Goal: Task Accomplishment & Management: Manage account settings

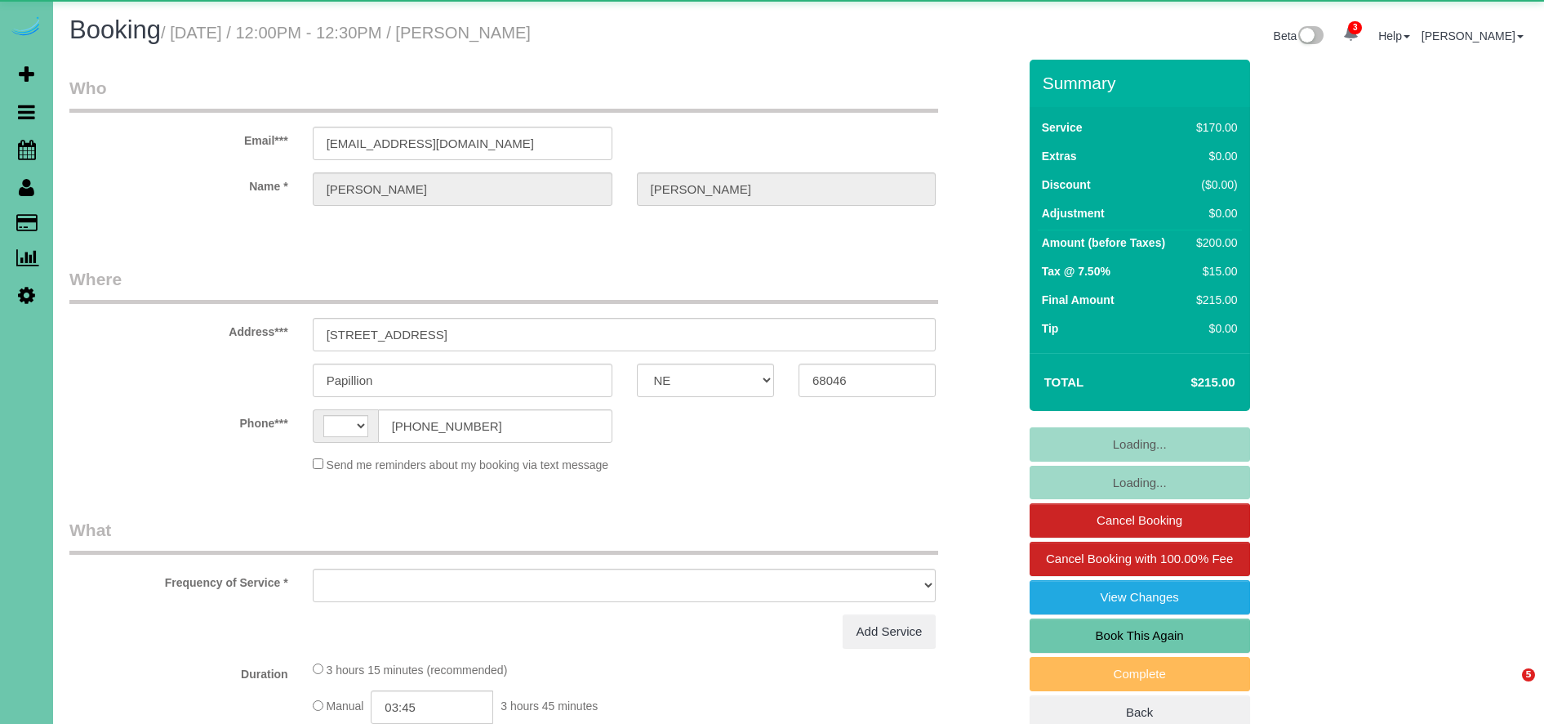
select select "NE"
select select "string:[GEOGRAPHIC_DATA]"
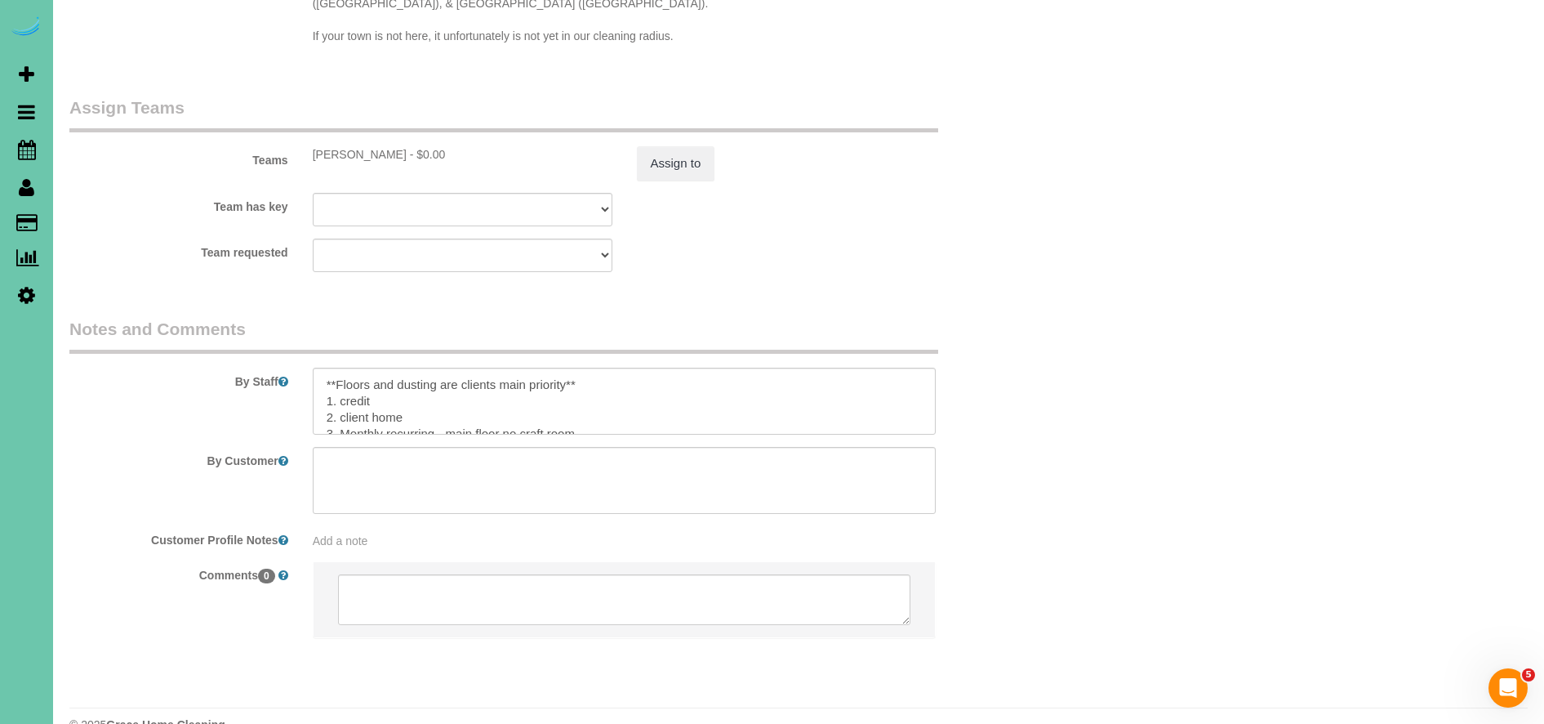
select select "object:932"
click at [637, 368] on textarea at bounding box center [625, 401] width 624 height 67
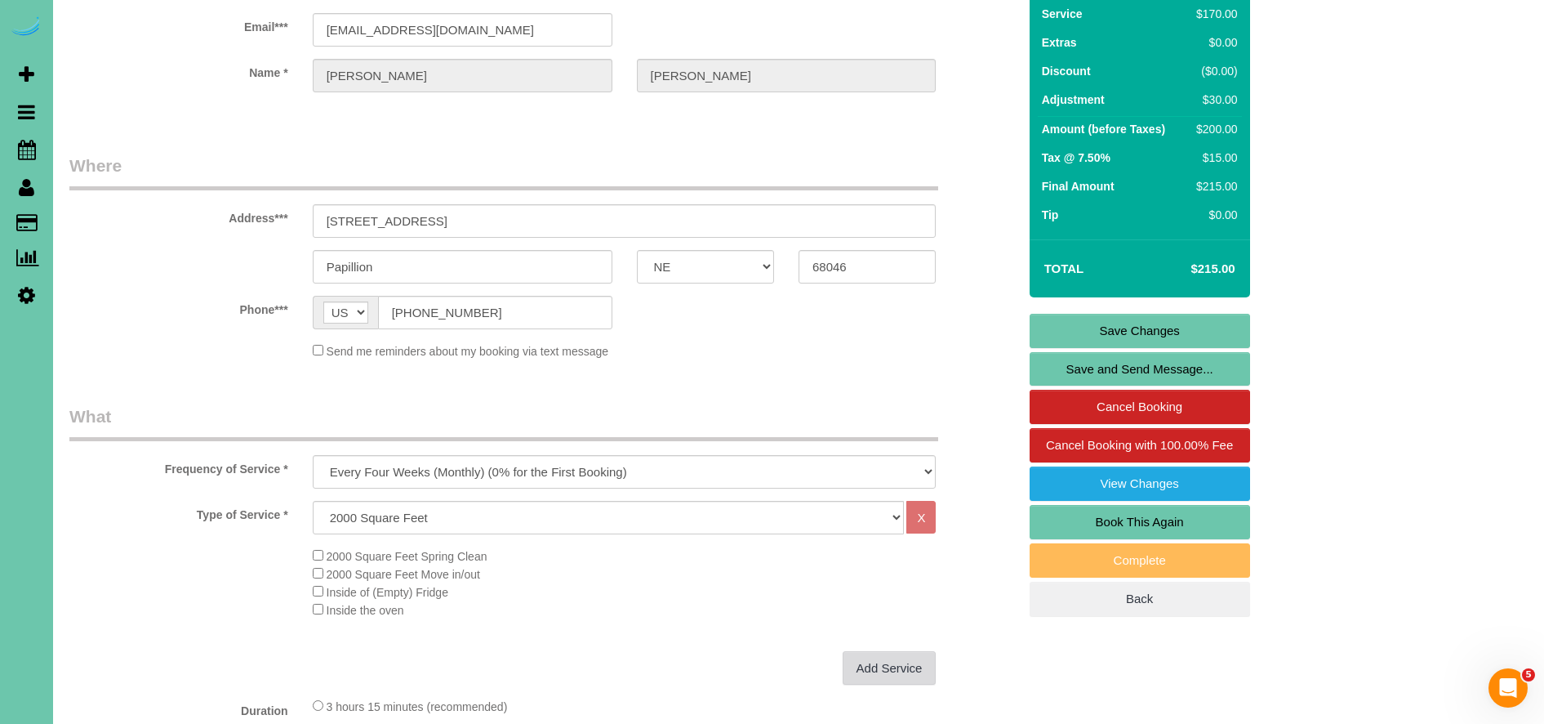
scroll to position [0, 0]
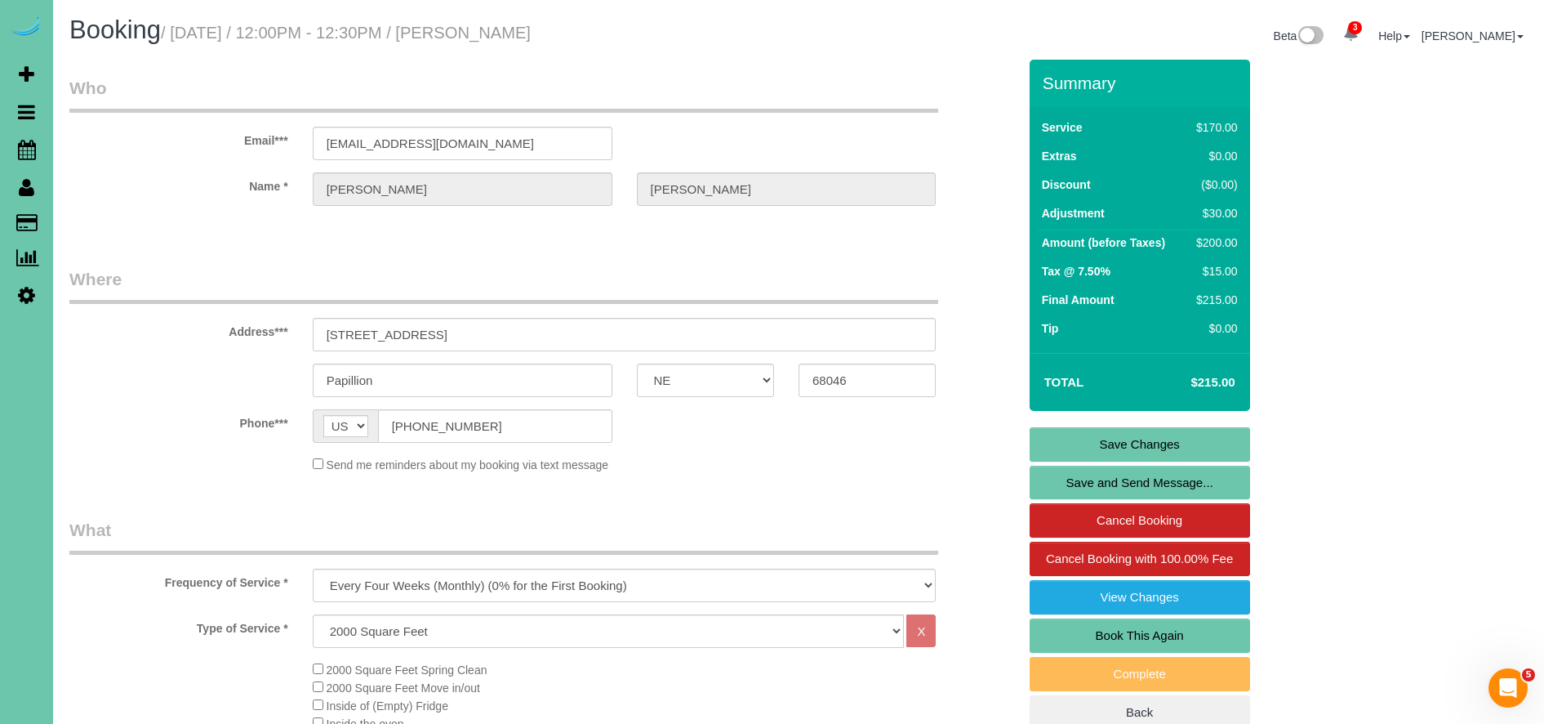
type textarea "**Floors and dusting are clients main priority** ** can arrive at 11:30am ** if…"
drag, startPoint x: 1177, startPoint y: 445, endPoint x: 1166, endPoint y: 442, distance: 11.1
click at [1176, 445] on link "Save Changes" at bounding box center [1140, 444] width 221 height 34
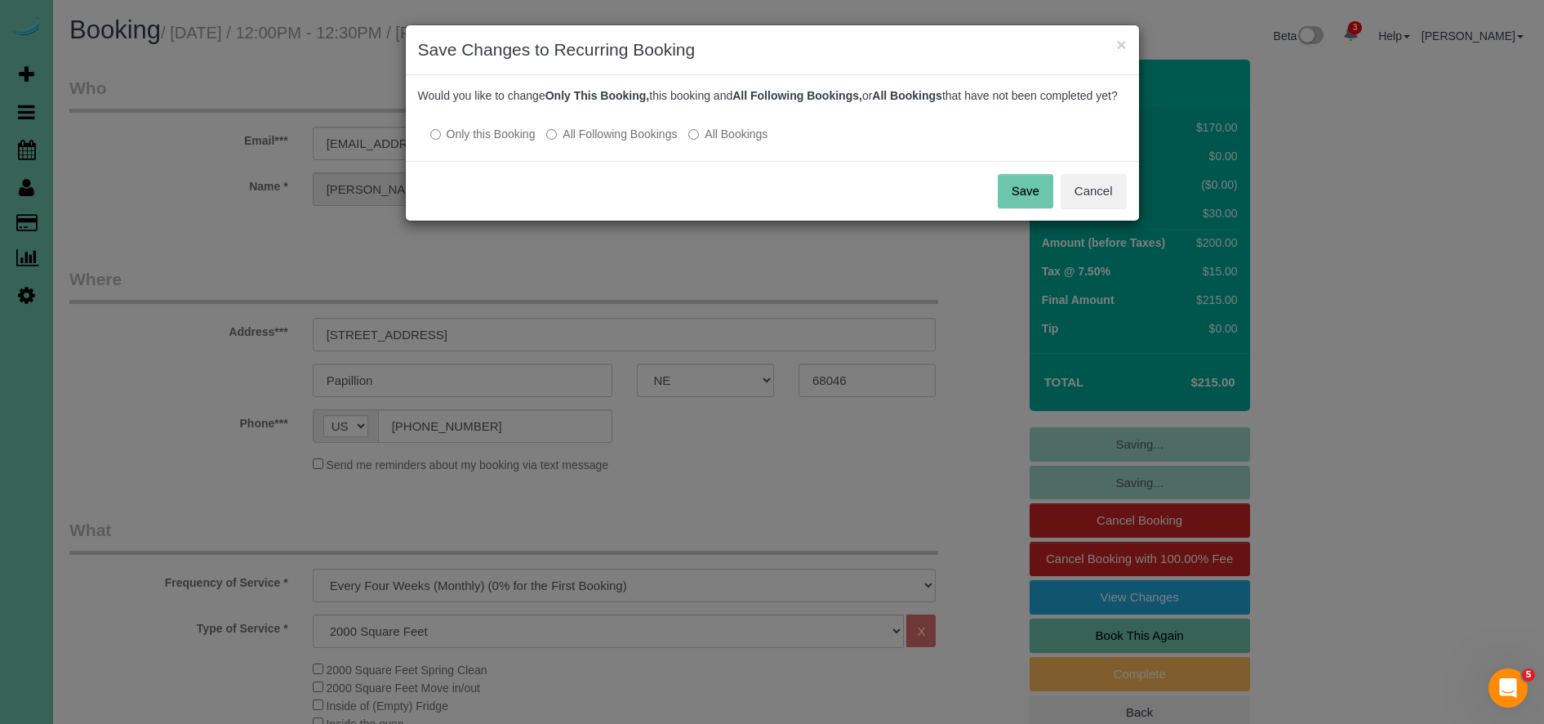
drag, startPoint x: 618, startPoint y: 151, endPoint x: 725, endPoint y: 188, distance: 113.1
click at [618, 142] on label "All Following Bookings" at bounding box center [611, 134] width 131 height 16
click at [1040, 204] on button "Save" at bounding box center [1026, 191] width 56 height 34
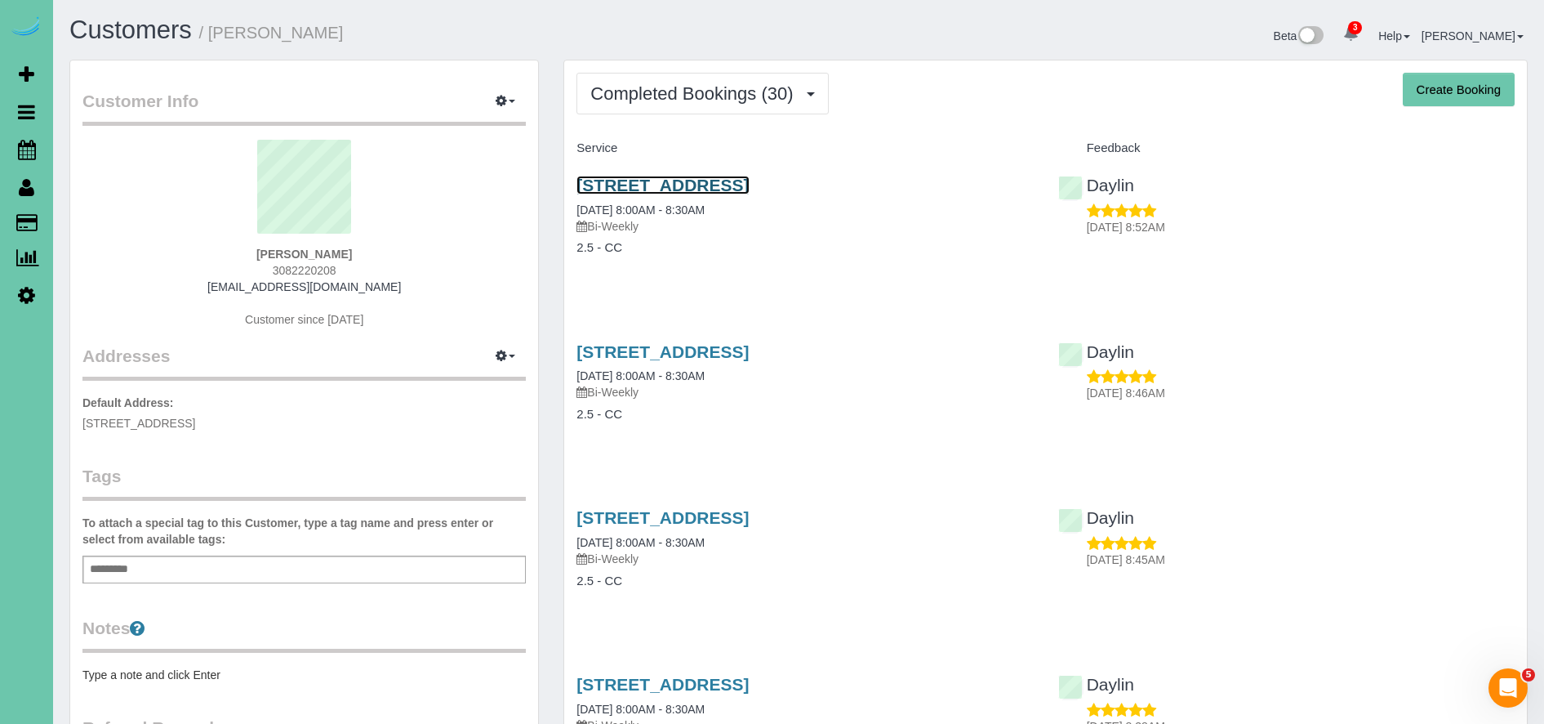
click at [749, 184] on link "6864 S 182nd Ct, Omaha, NE 68135" at bounding box center [663, 185] width 172 height 19
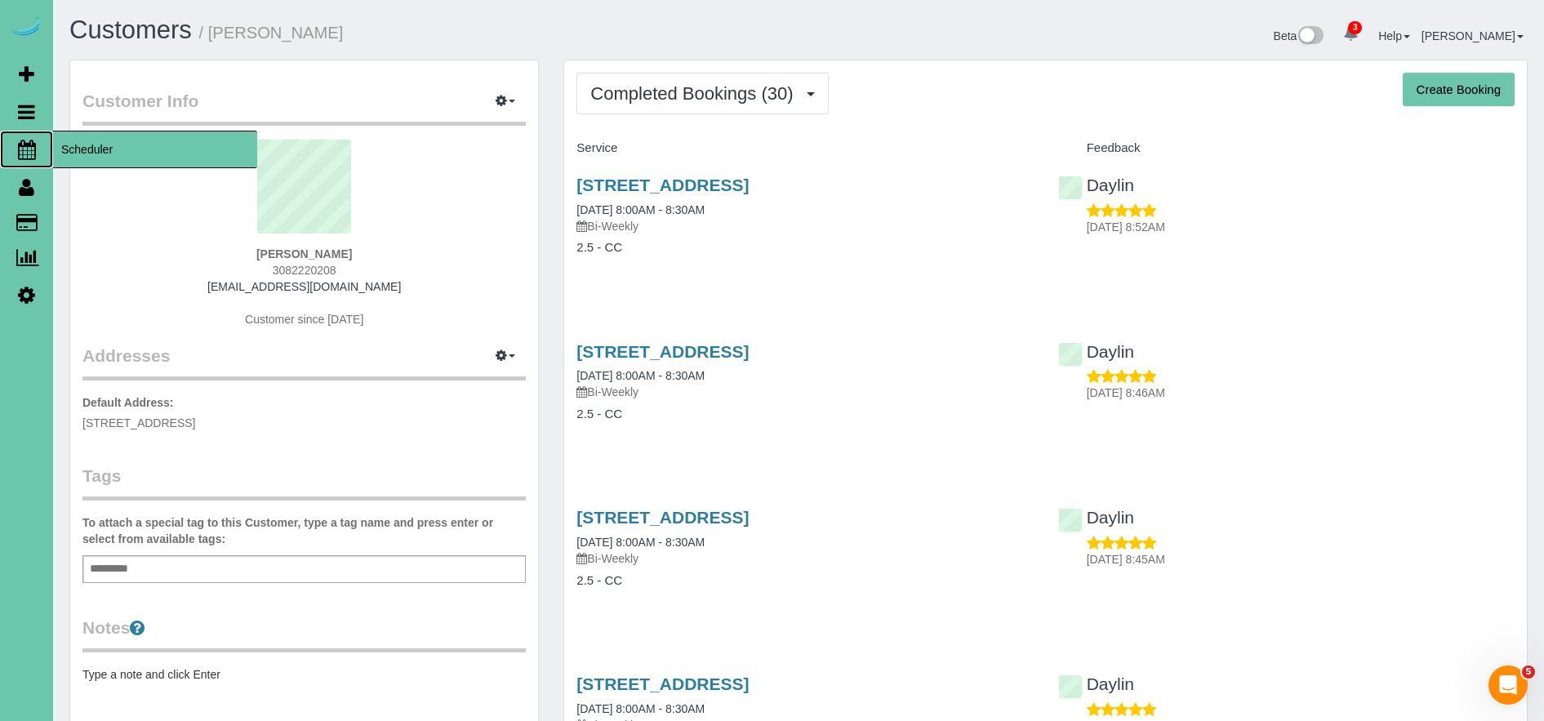
click at [119, 146] on span "Scheduler" at bounding box center [155, 150] width 204 height 38
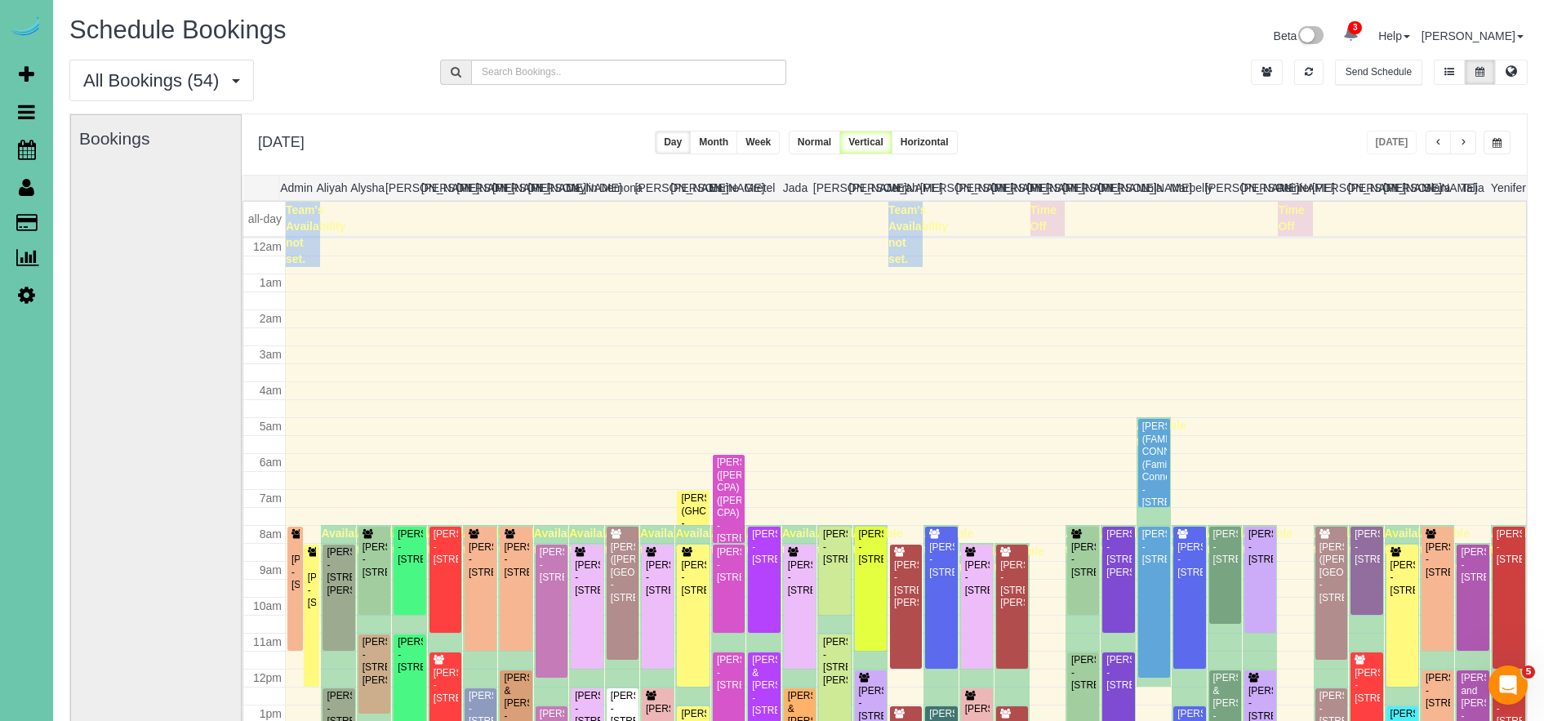
scroll to position [216, 0]
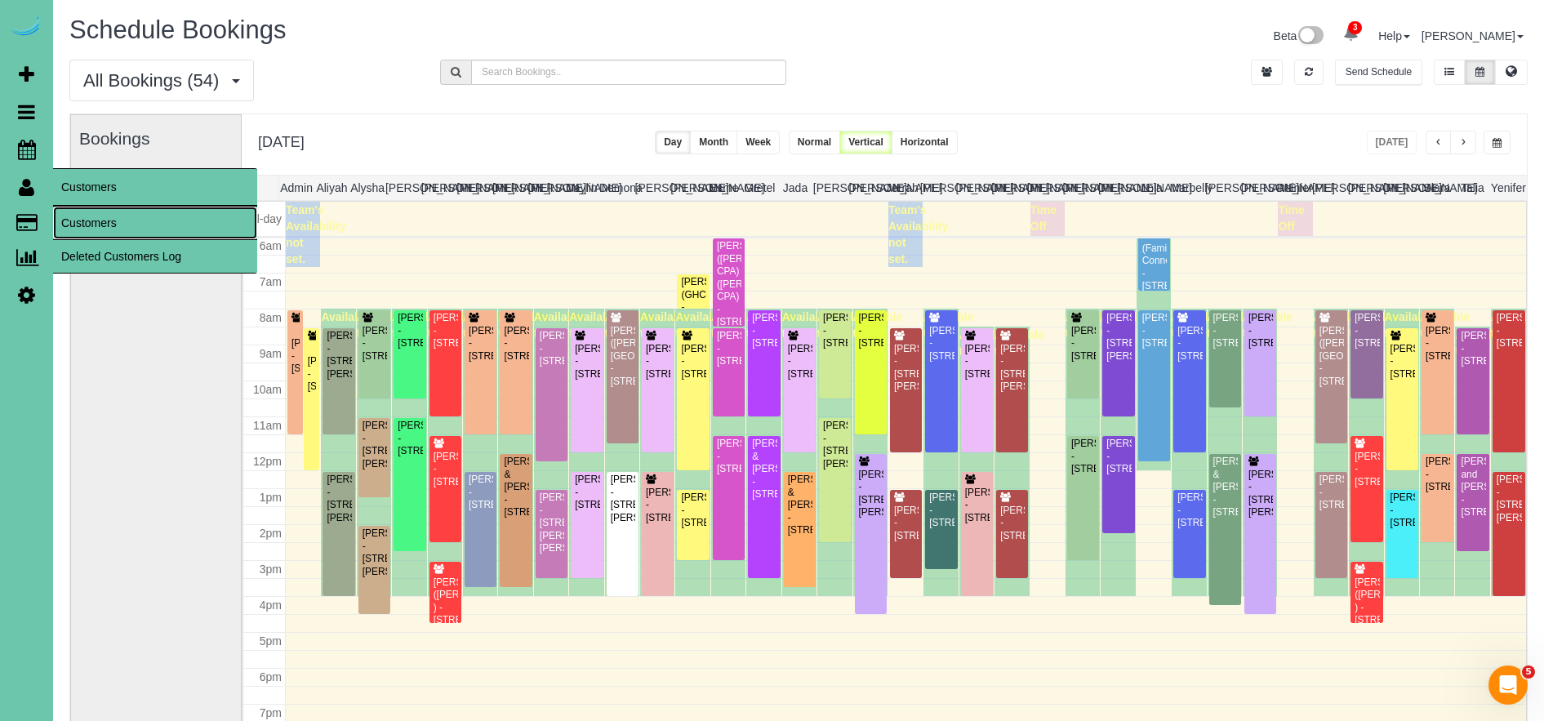
click at [109, 231] on link "Customers" at bounding box center [155, 223] width 204 height 33
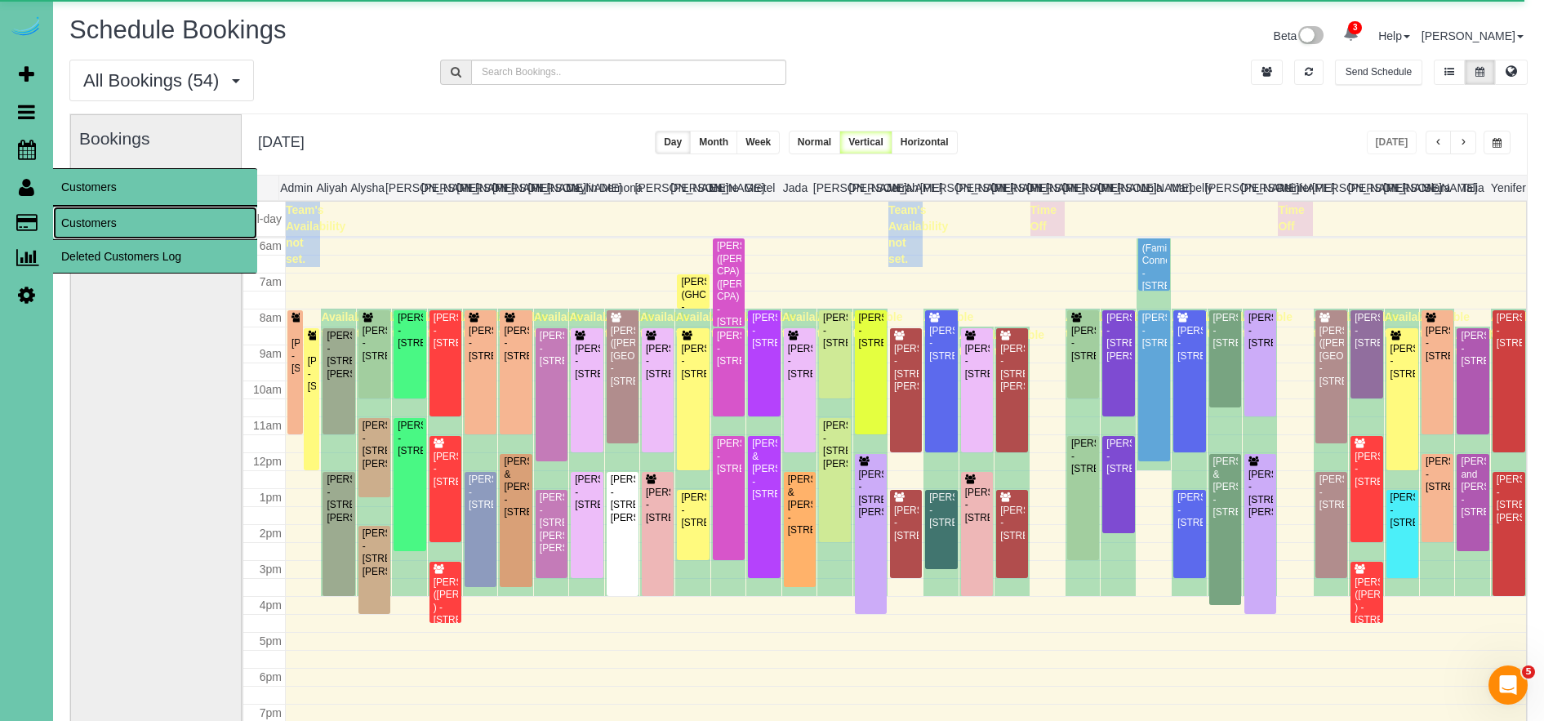
click at [106, 220] on link "Customers" at bounding box center [155, 223] width 204 height 33
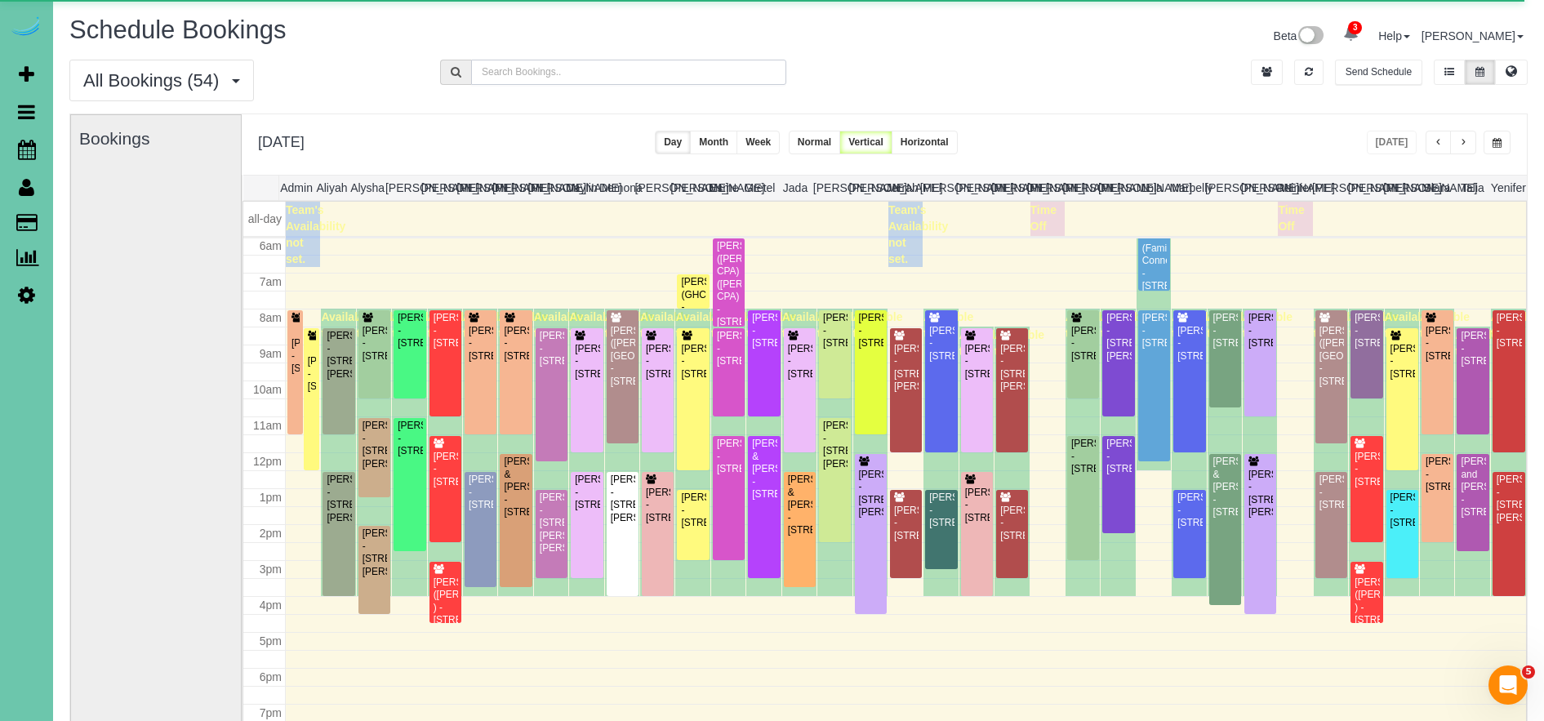
click at [587, 77] on input "text" at bounding box center [628, 72] width 315 height 25
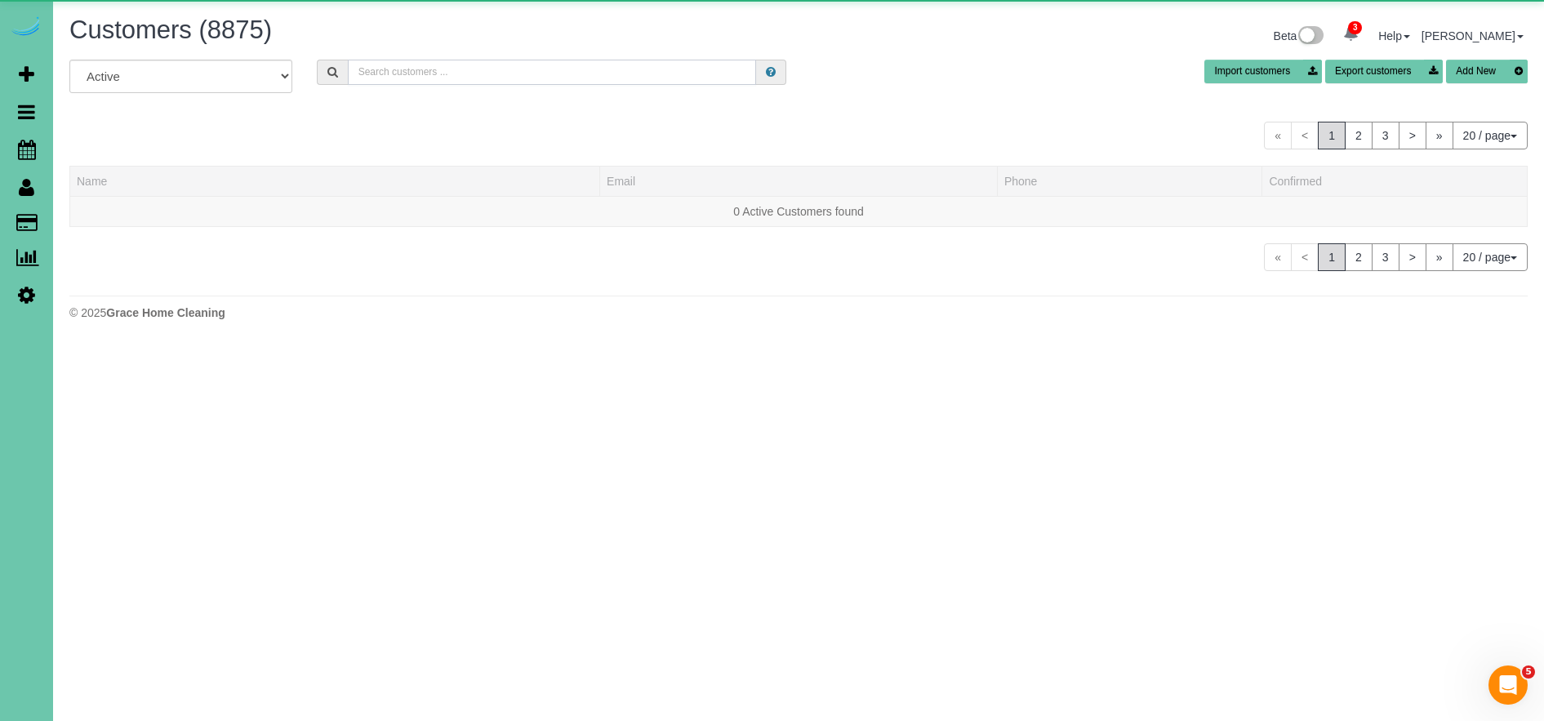
click at [437, 70] on input "text" at bounding box center [552, 72] width 408 height 25
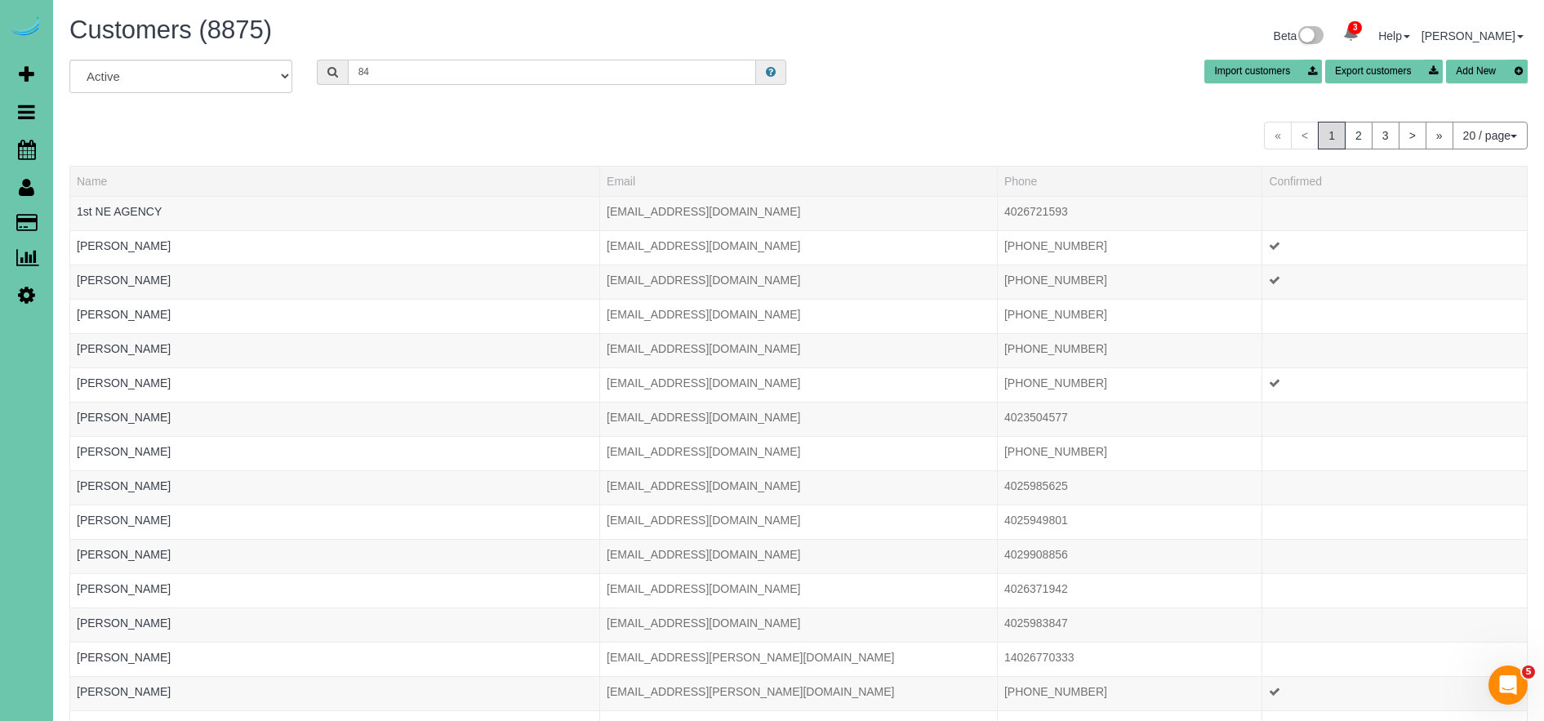
type input "8"
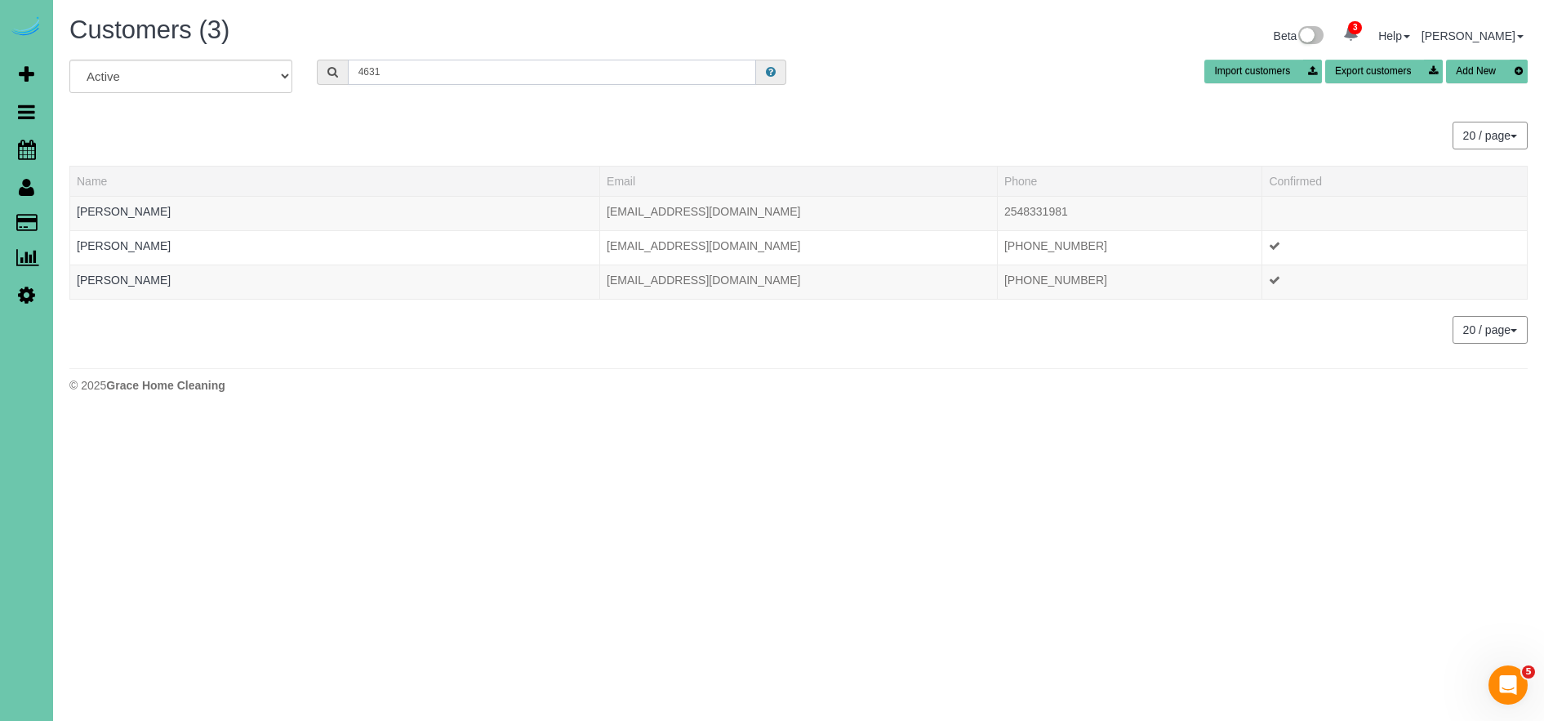
drag, startPoint x: 438, startPoint y: 72, endPoint x: 273, endPoint y: 64, distance: 165.2
click at [270, 65] on div "All Active Archived 4631 Import customers Export customers Add New" at bounding box center [798, 83] width 1483 height 46
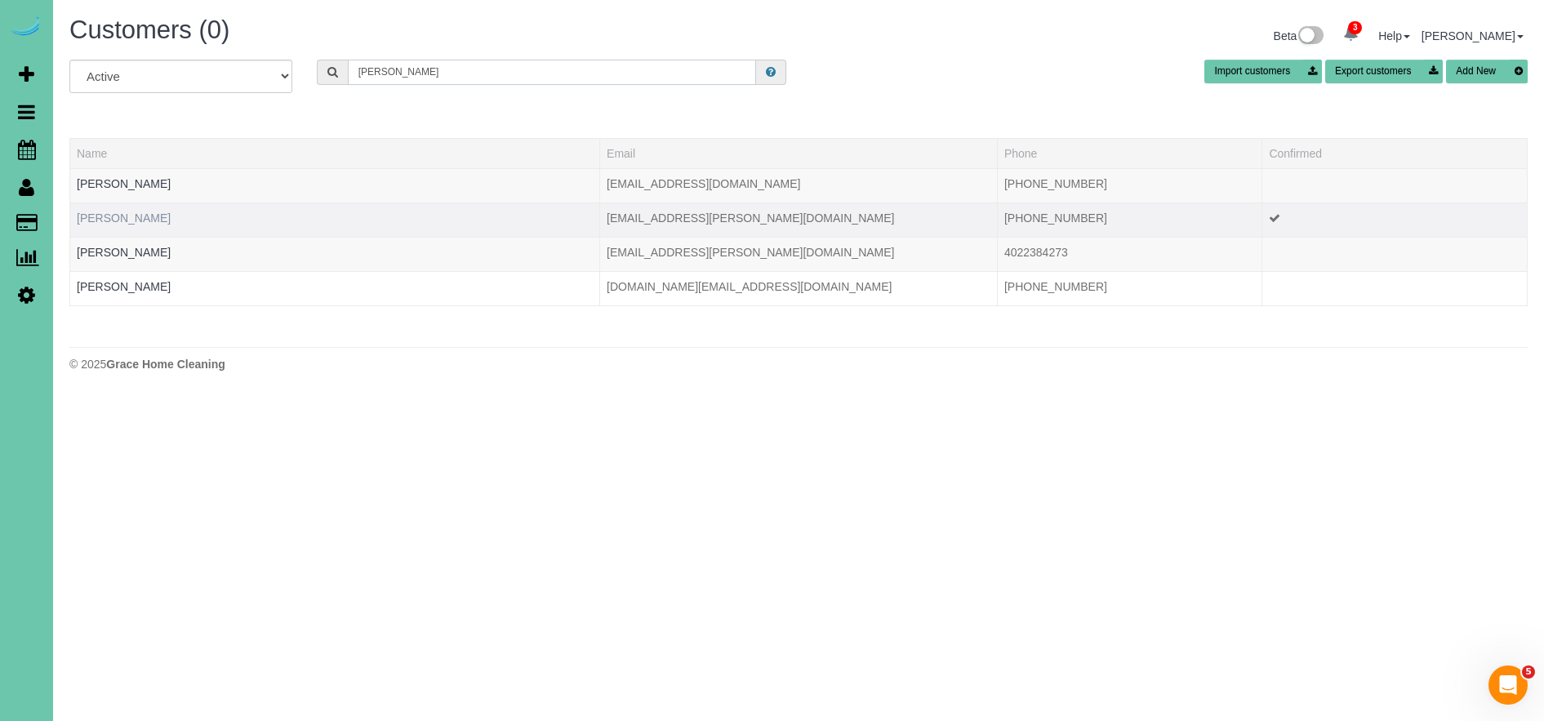
type input "koehler"
click at [128, 216] on link "Diane Koehler" at bounding box center [124, 218] width 94 height 13
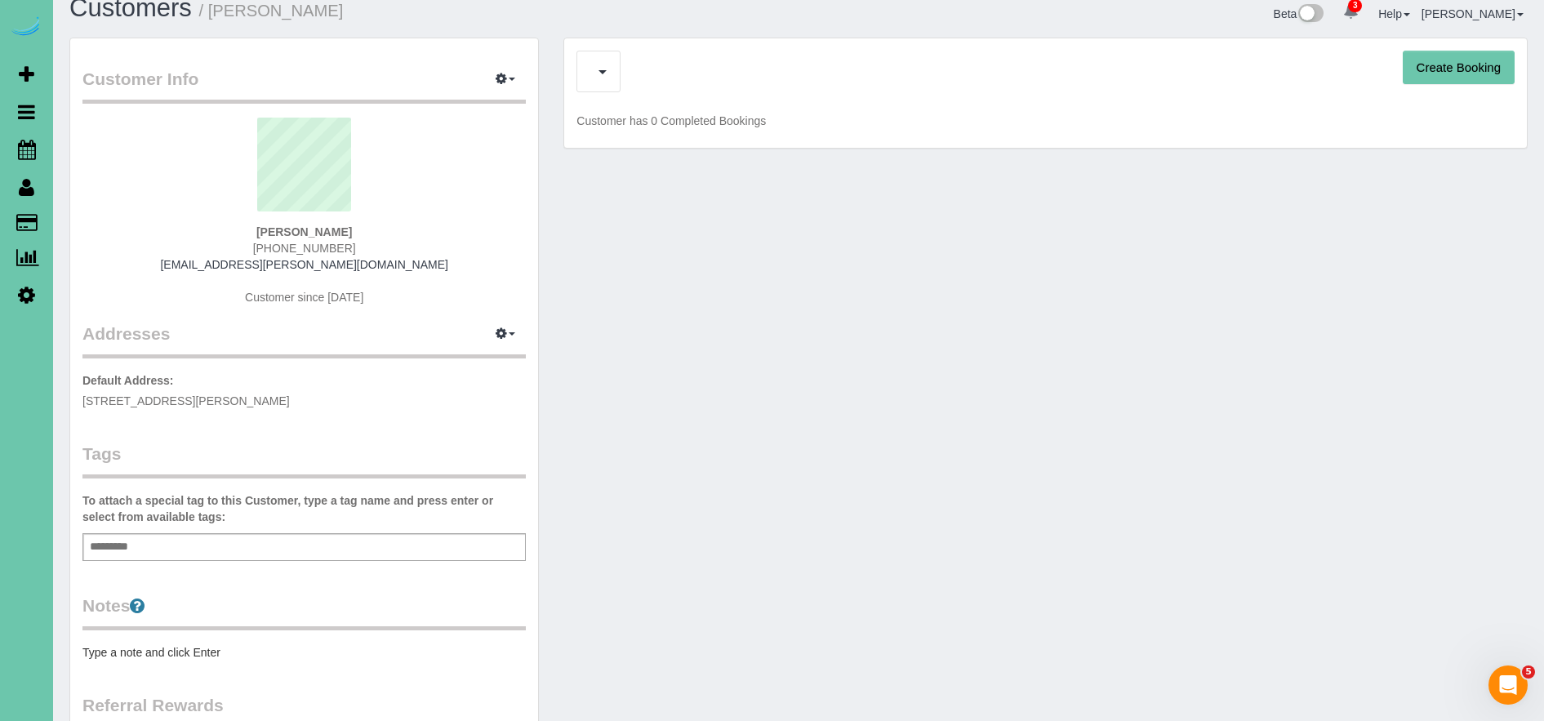
scroll to position [26, 0]
click at [605, 68] on span "button" at bounding box center [603, 68] width 8 height 4
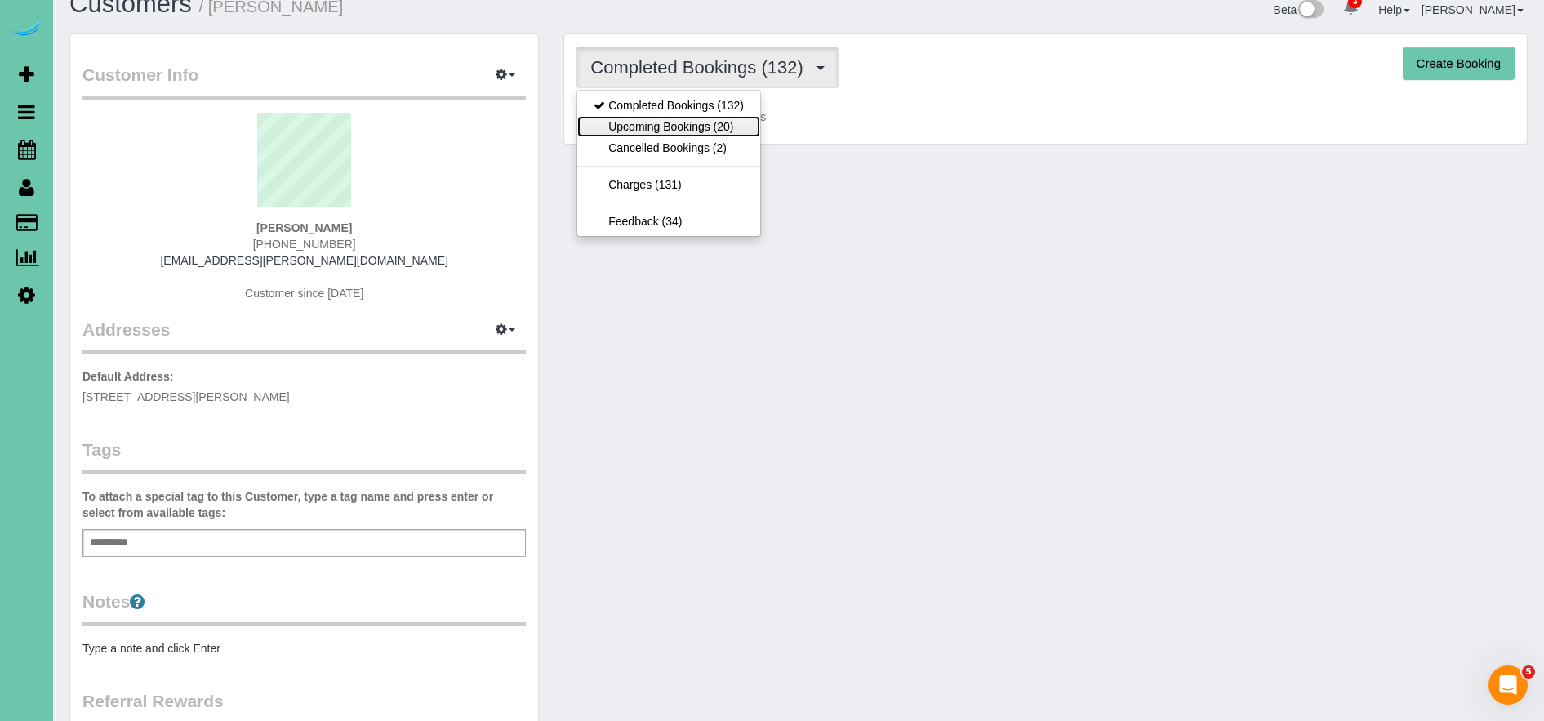
click at [626, 124] on link "Upcoming Bookings (20)" at bounding box center [668, 126] width 183 height 21
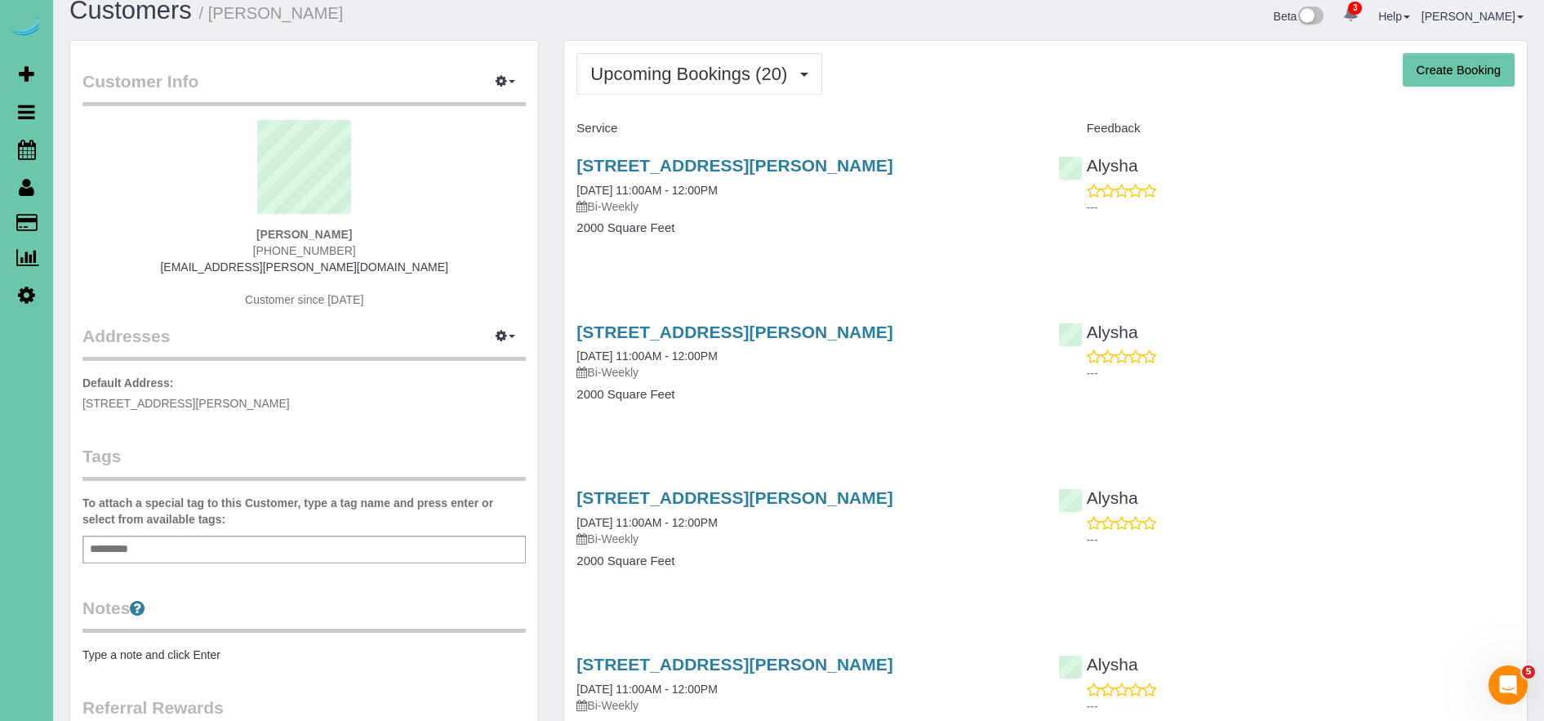
scroll to position [0, 0]
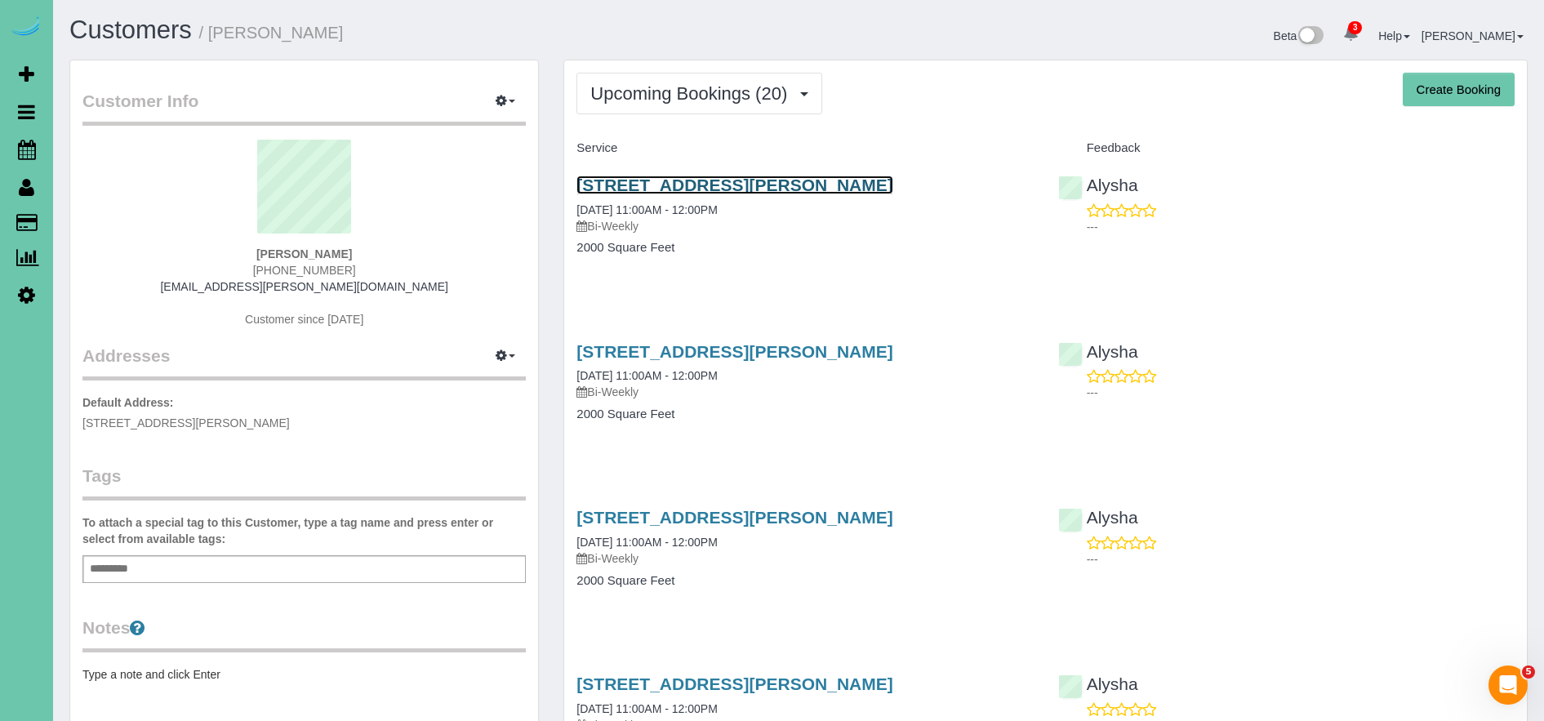
click at [754, 193] on link "17241 Chandler Street, Omaha, NE 68136" at bounding box center [735, 185] width 316 height 19
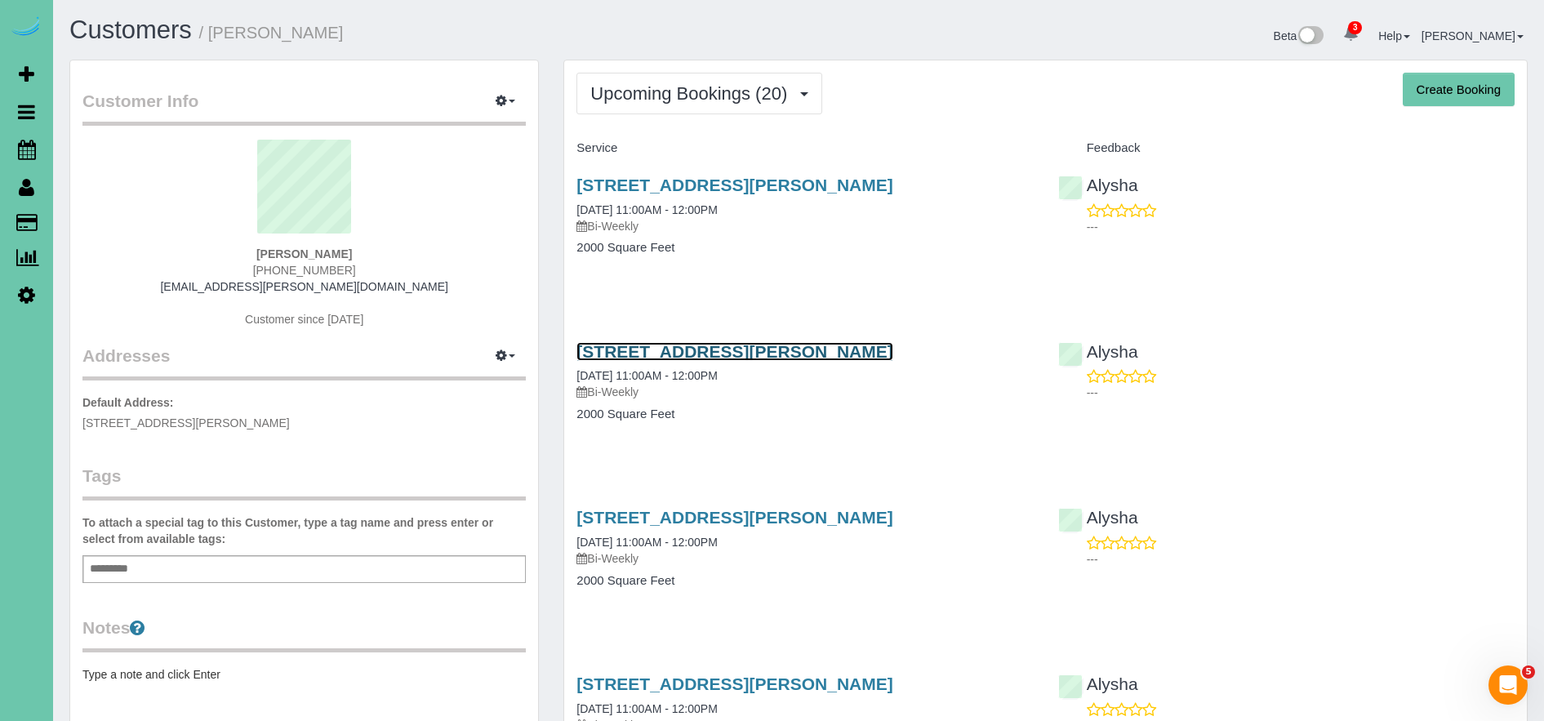
click at [749, 352] on link "17241 Chandler Street, Omaha, NE 68136" at bounding box center [735, 351] width 316 height 19
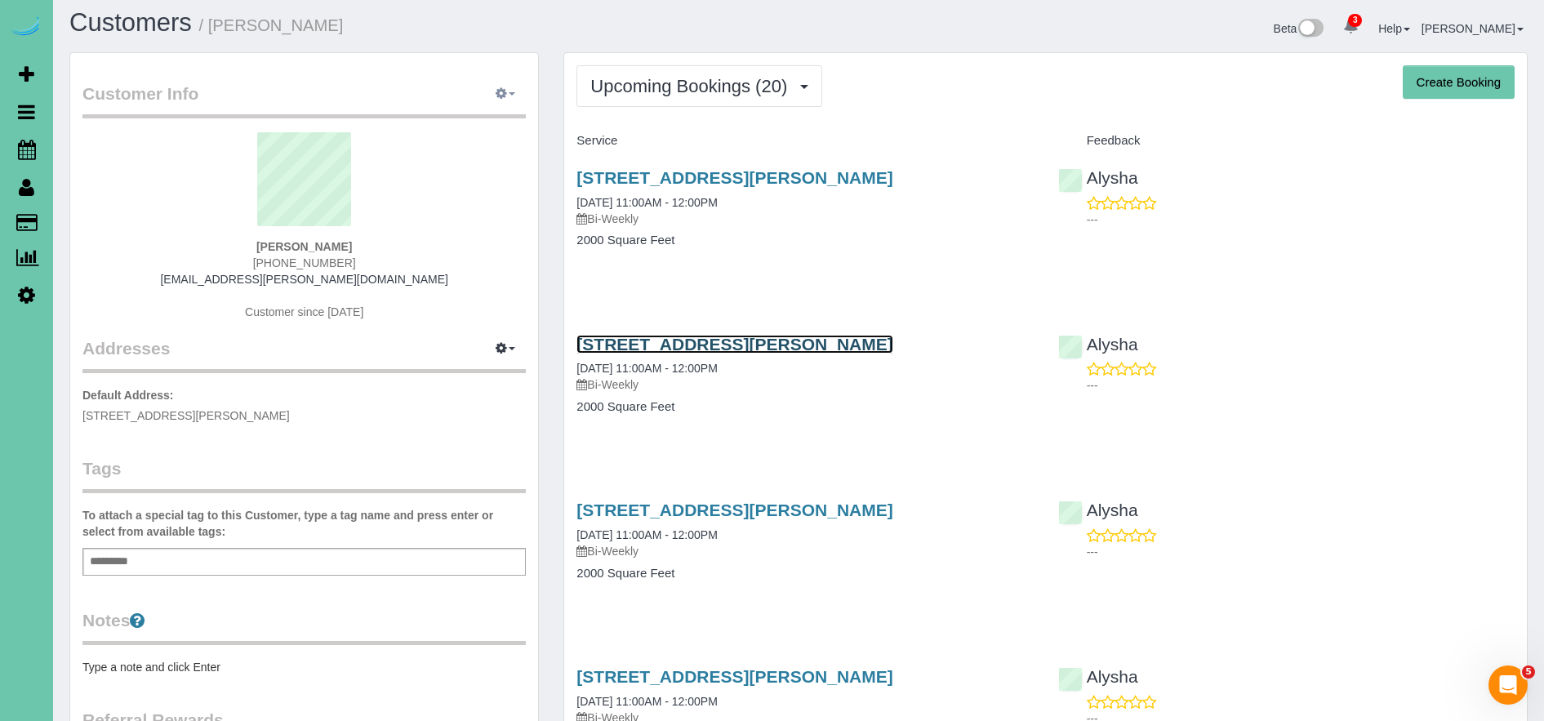
scroll to position [9, 0]
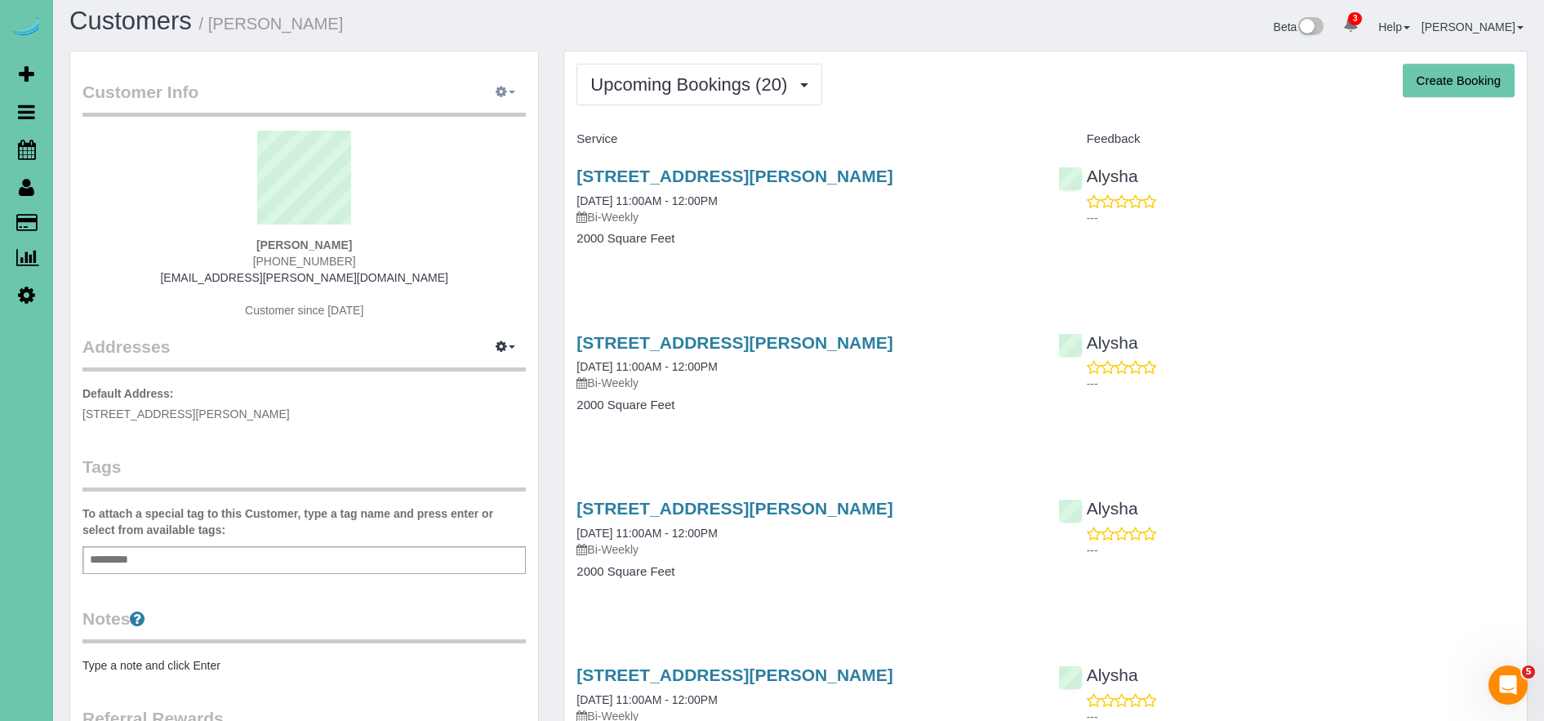
click at [504, 95] on icon "button" at bounding box center [501, 92] width 11 height 10
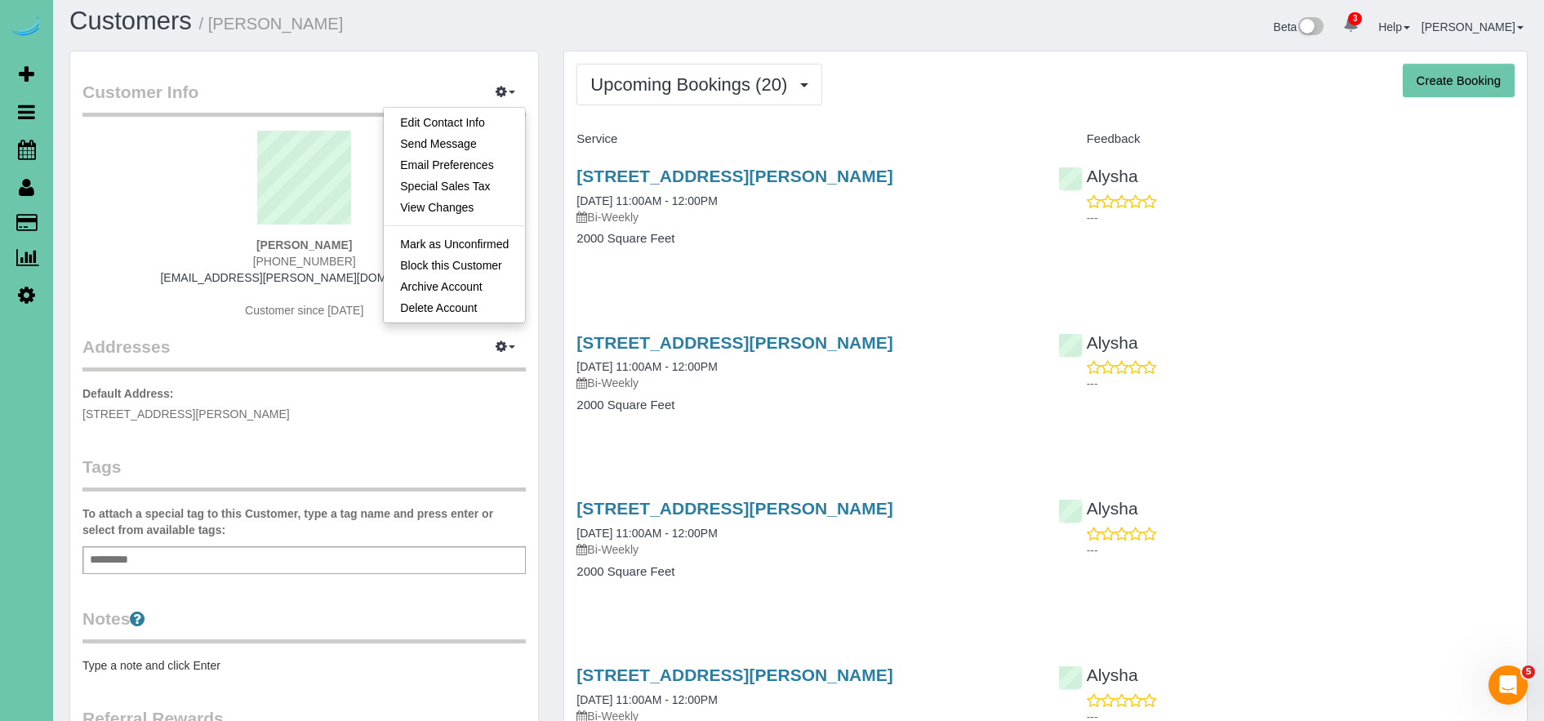
click at [446, 96] on legend "Customer Info Edit Contact Info Send Message Email Preferences Special Sales Ta…" at bounding box center [303, 98] width 443 height 37
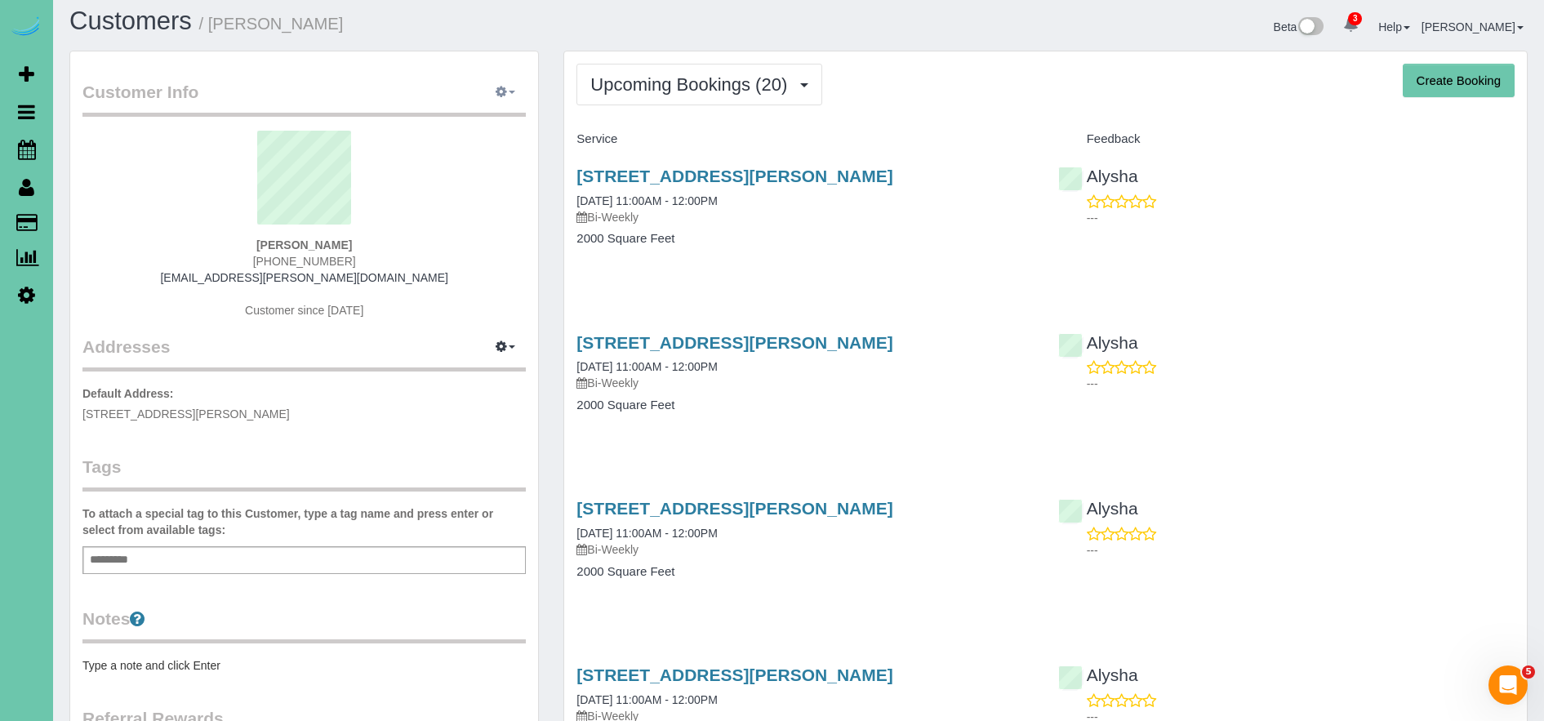
click at [498, 93] on icon "button" at bounding box center [501, 92] width 11 height 10
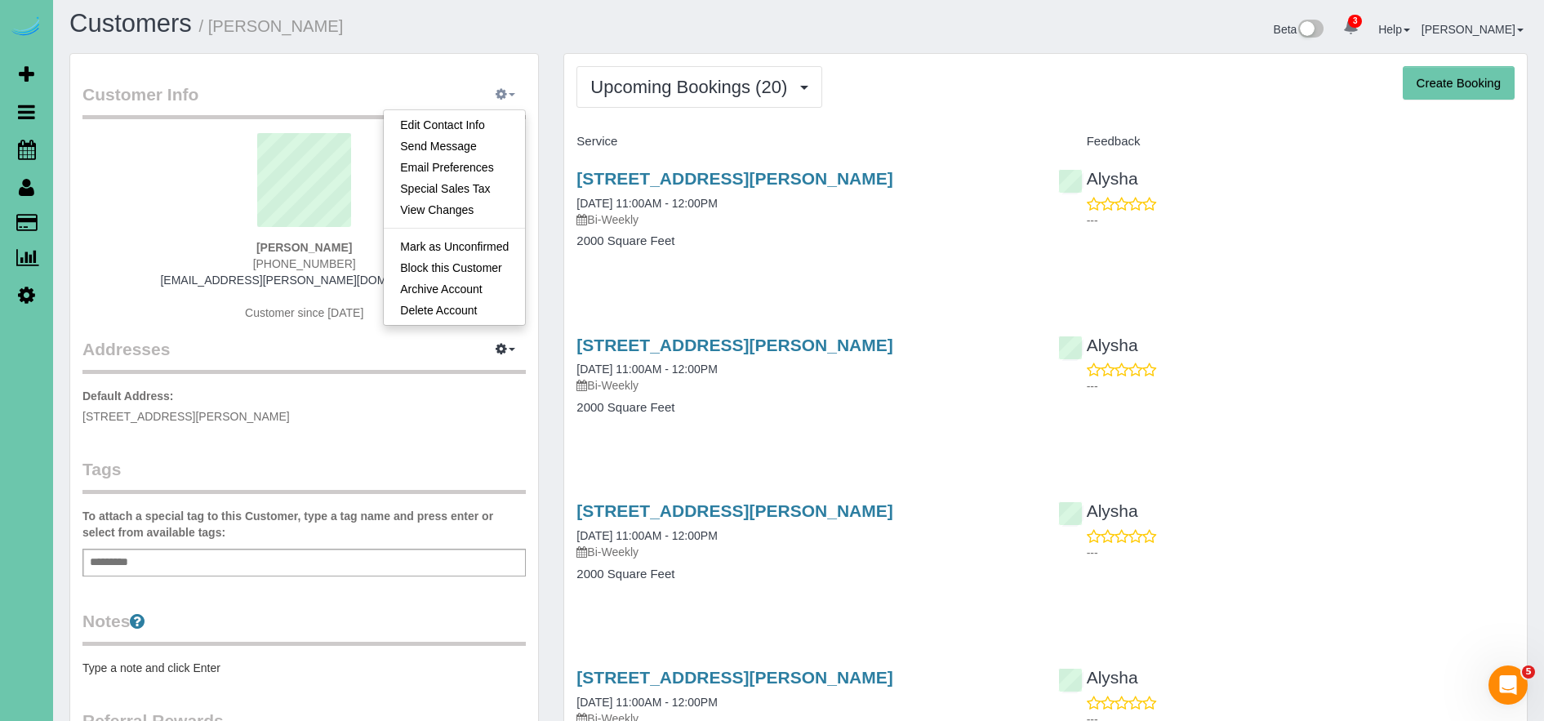
scroll to position [7, 0]
click at [448, 88] on legend "Customer Info Edit Contact Info Send Message Email Preferences Special Sales Ta…" at bounding box center [303, 101] width 443 height 37
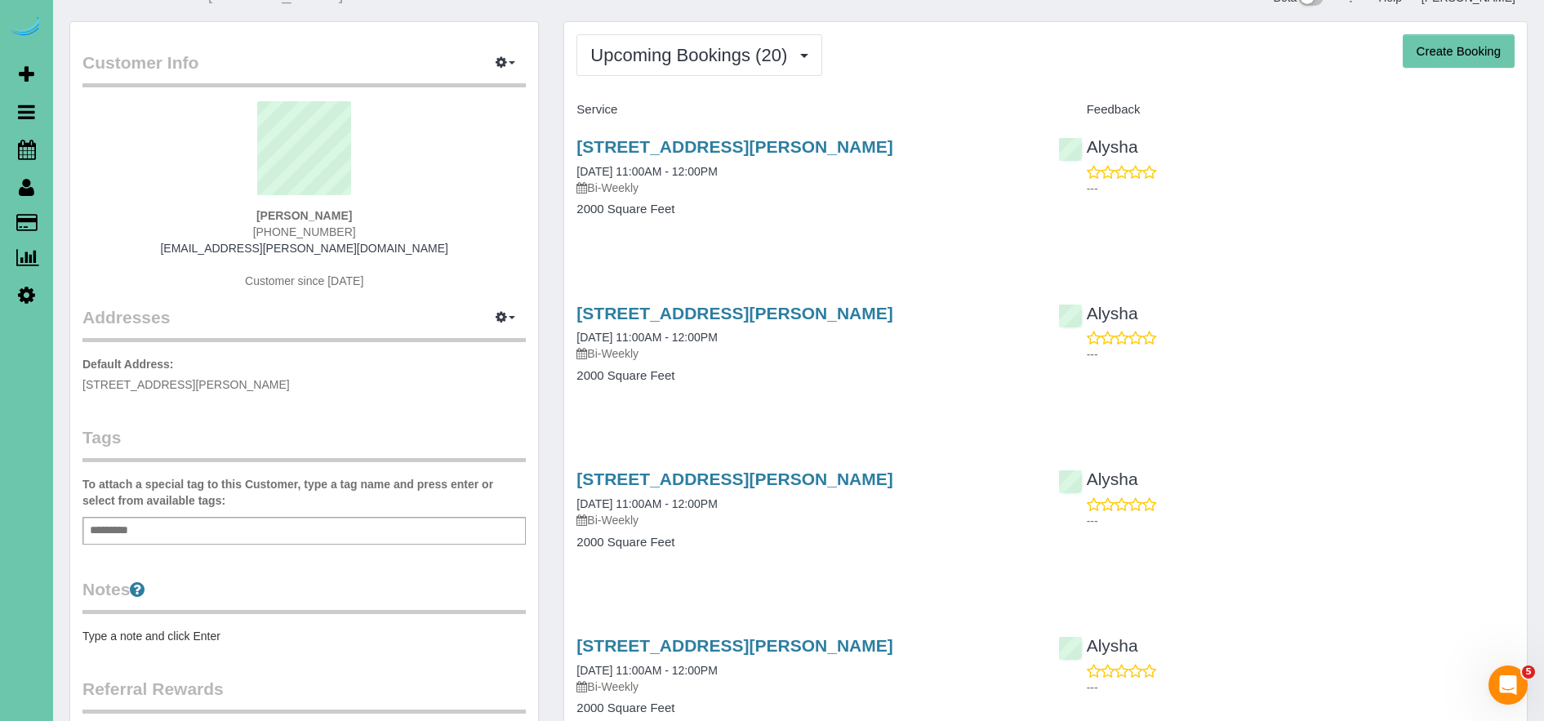
scroll to position [0, 0]
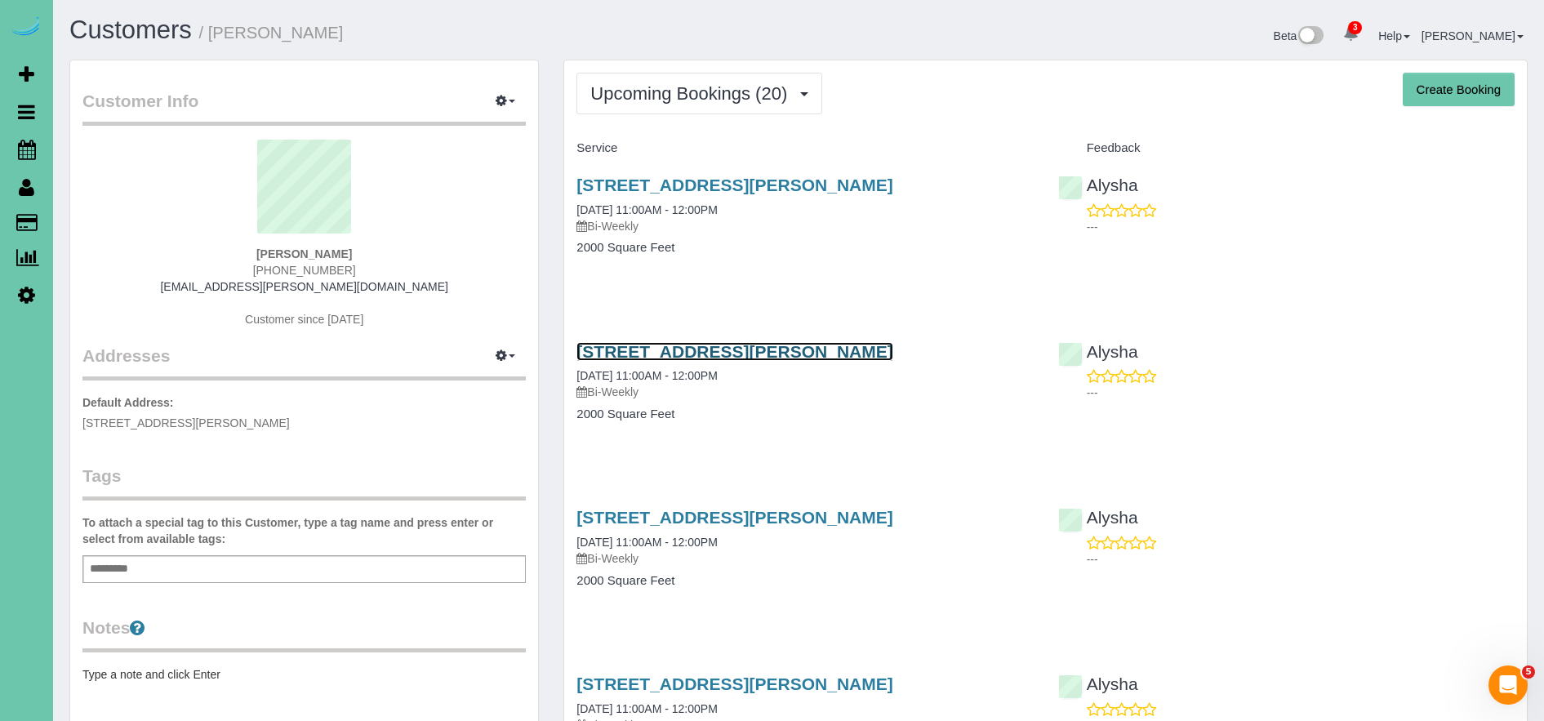
click at [791, 347] on link "17241 Chandler Street, Omaha, NE 68136" at bounding box center [735, 351] width 316 height 19
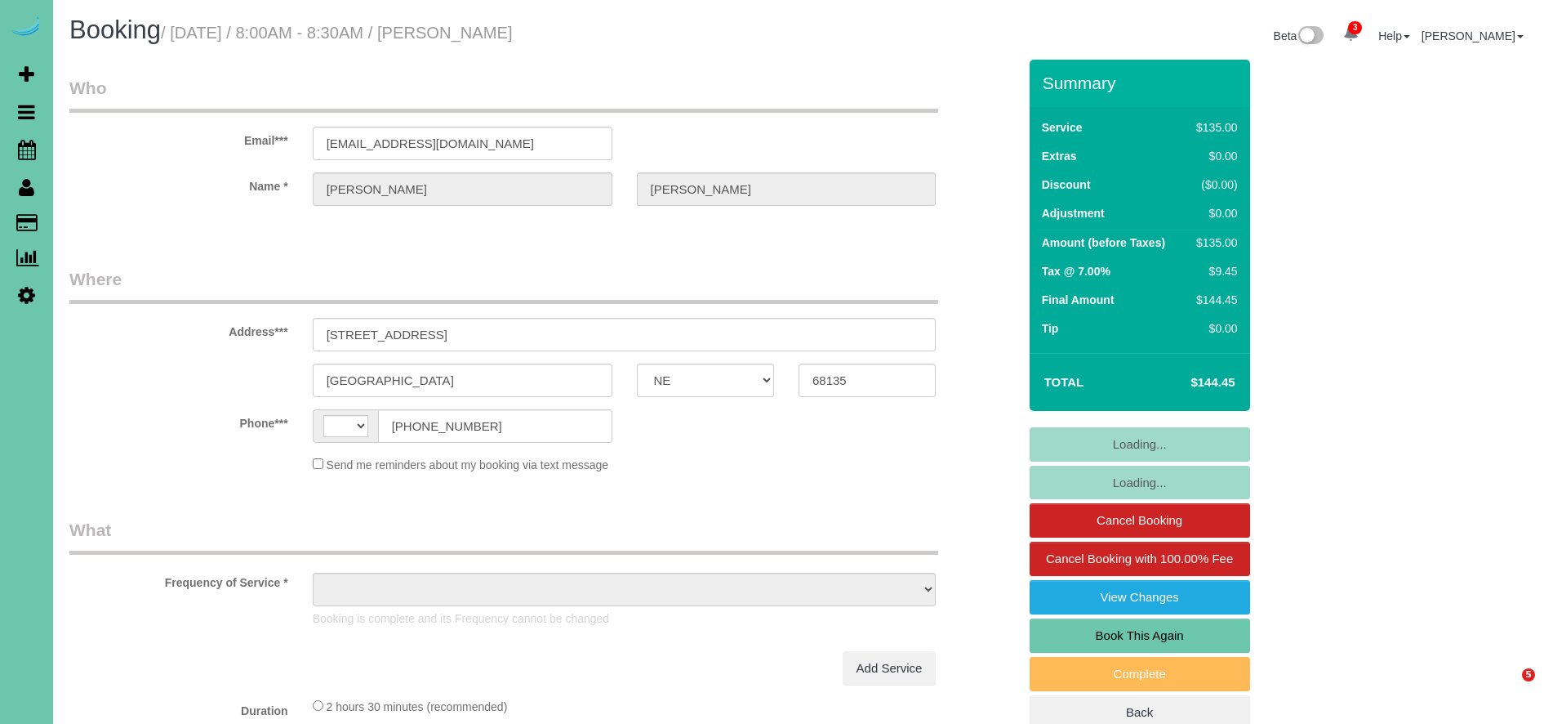
select select "NE"
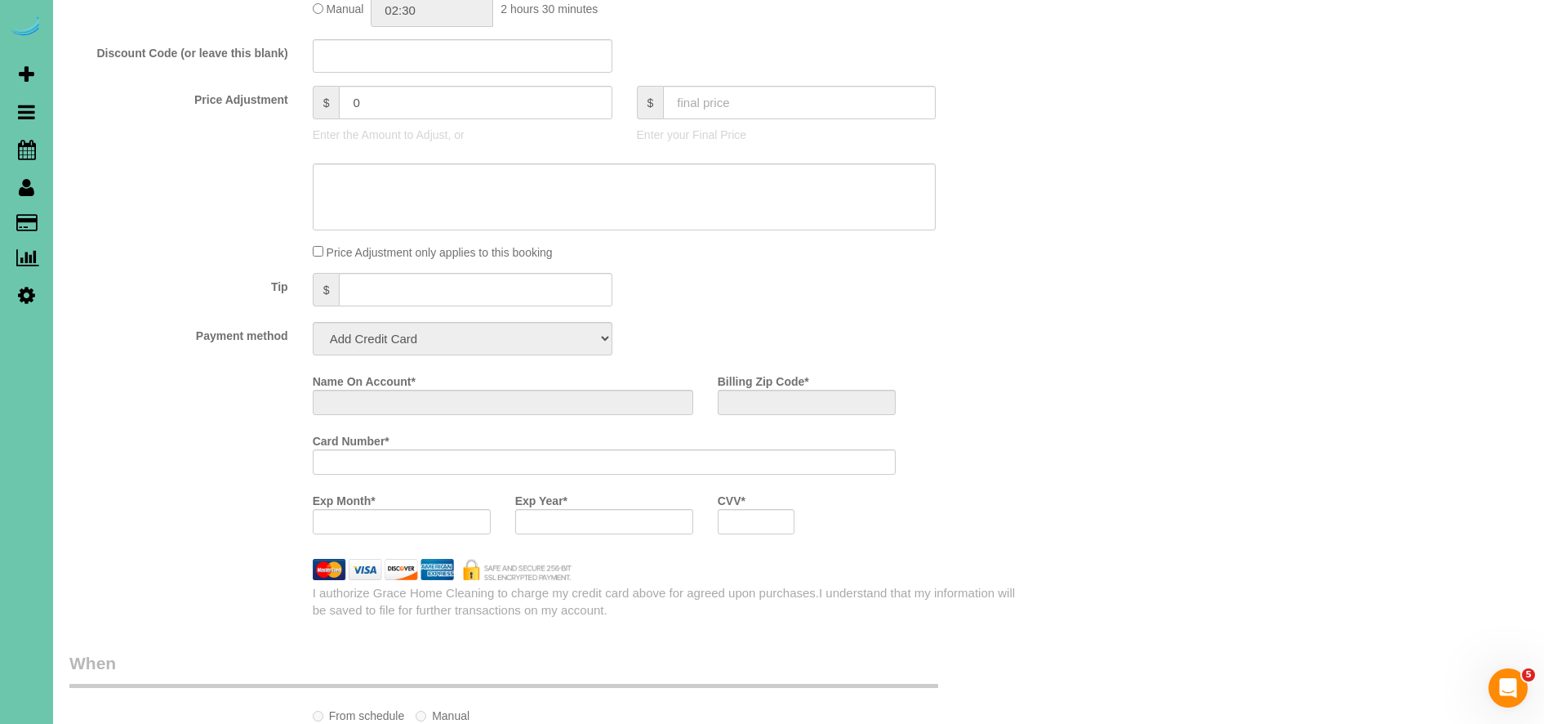
select select "object:394"
select select "number:36"
select select "number:42"
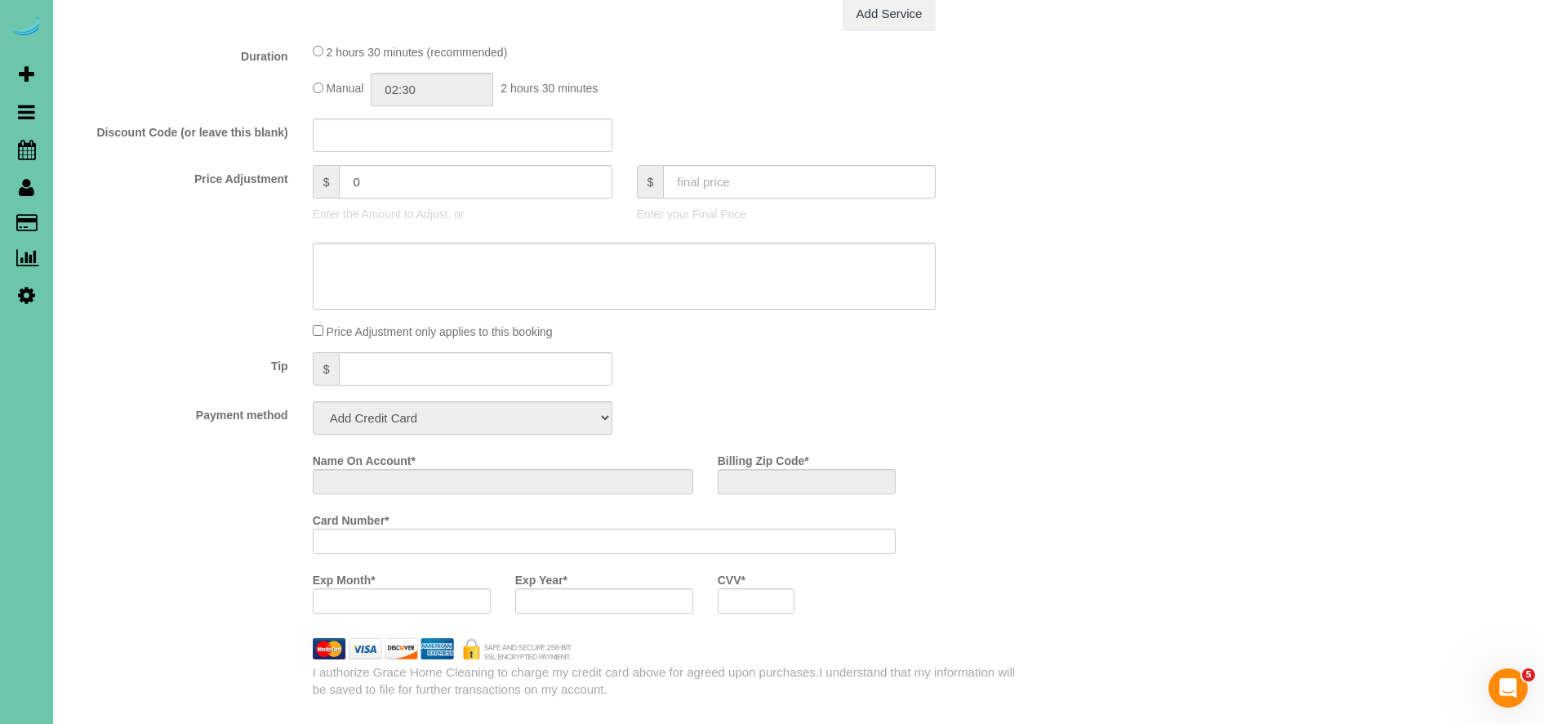
scroll to position [801, 0]
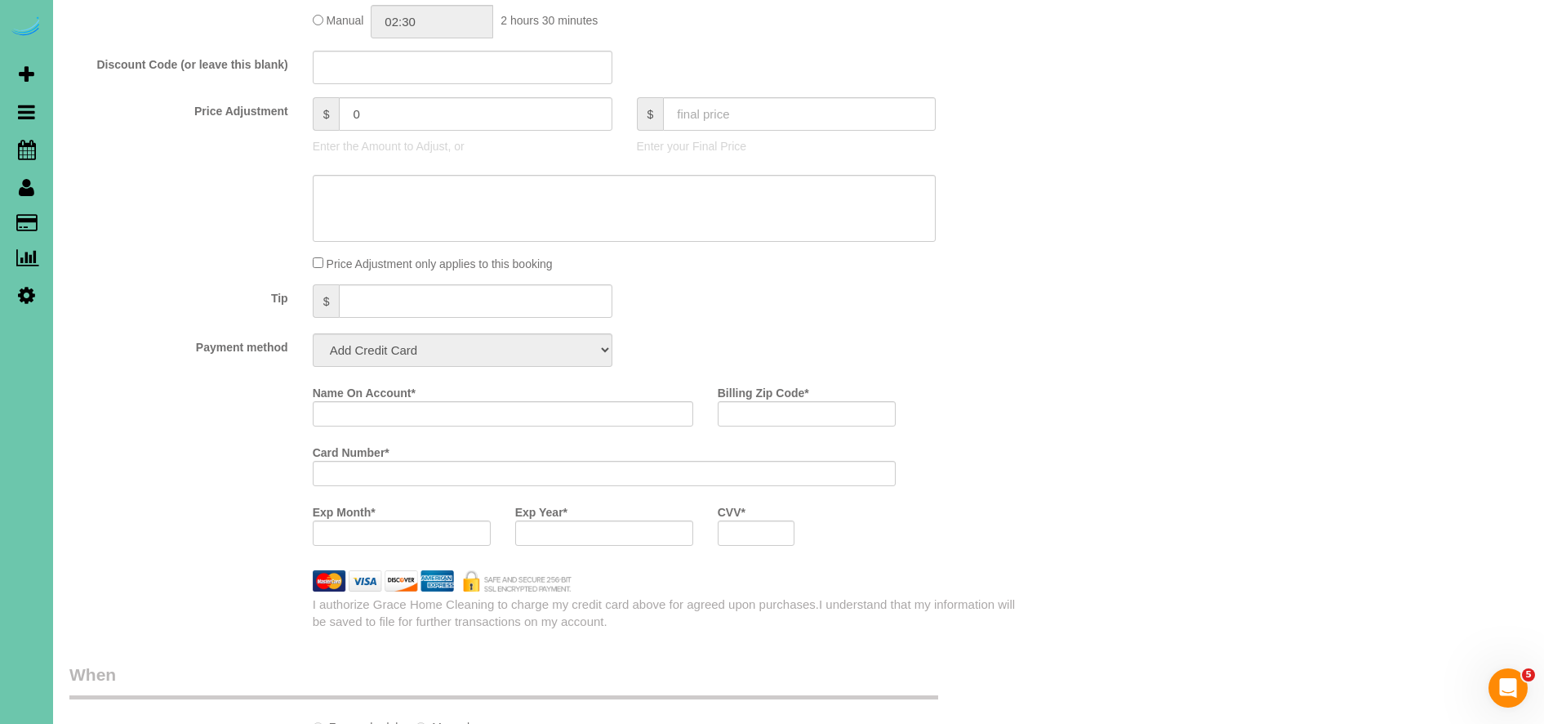
select select "string:[GEOGRAPHIC_DATA]"
select select "object:928"
select select "string:fspay-12d66ddf-06aa-4623-b435-4b31935f6de8"
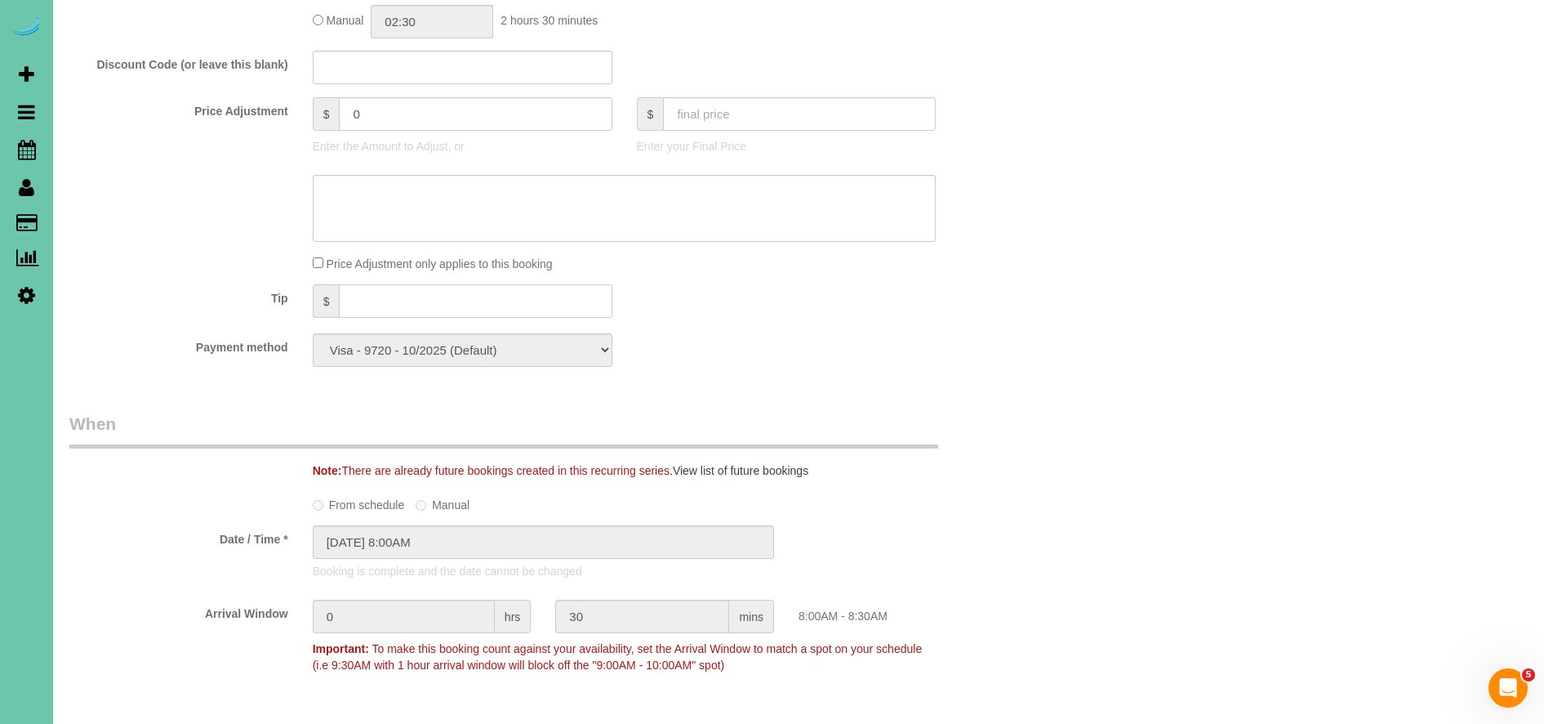
click at [397, 293] on input "text" at bounding box center [475, 300] width 273 height 33
type input "20"
click at [769, 351] on div "Payment method Visa - 9720 - 10/2025 (Default) Add Credit Card ─────────────── …" at bounding box center [543, 349] width 973 height 33
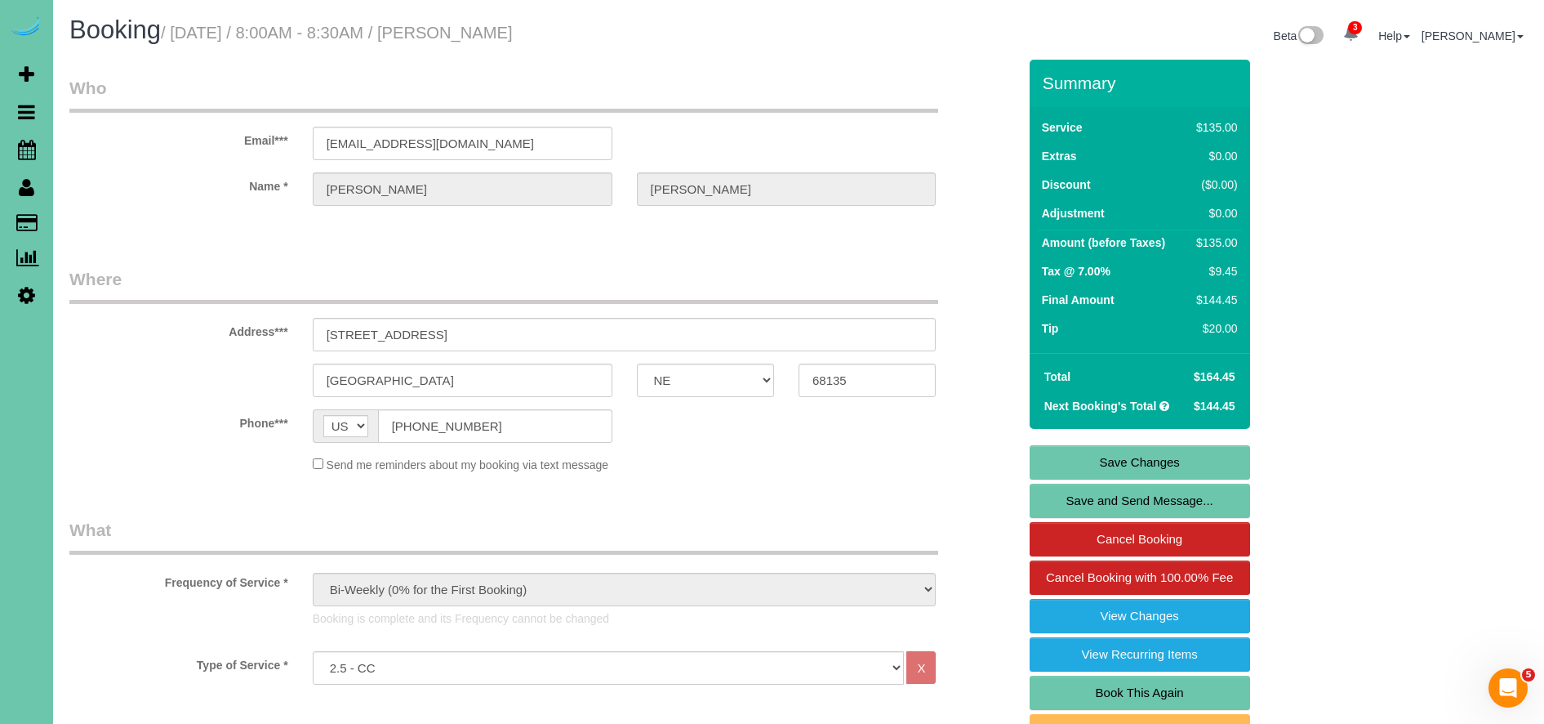
click at [1181, 459] on link "Save Changes" at bounding box center [1140, 462] width 221 height 34
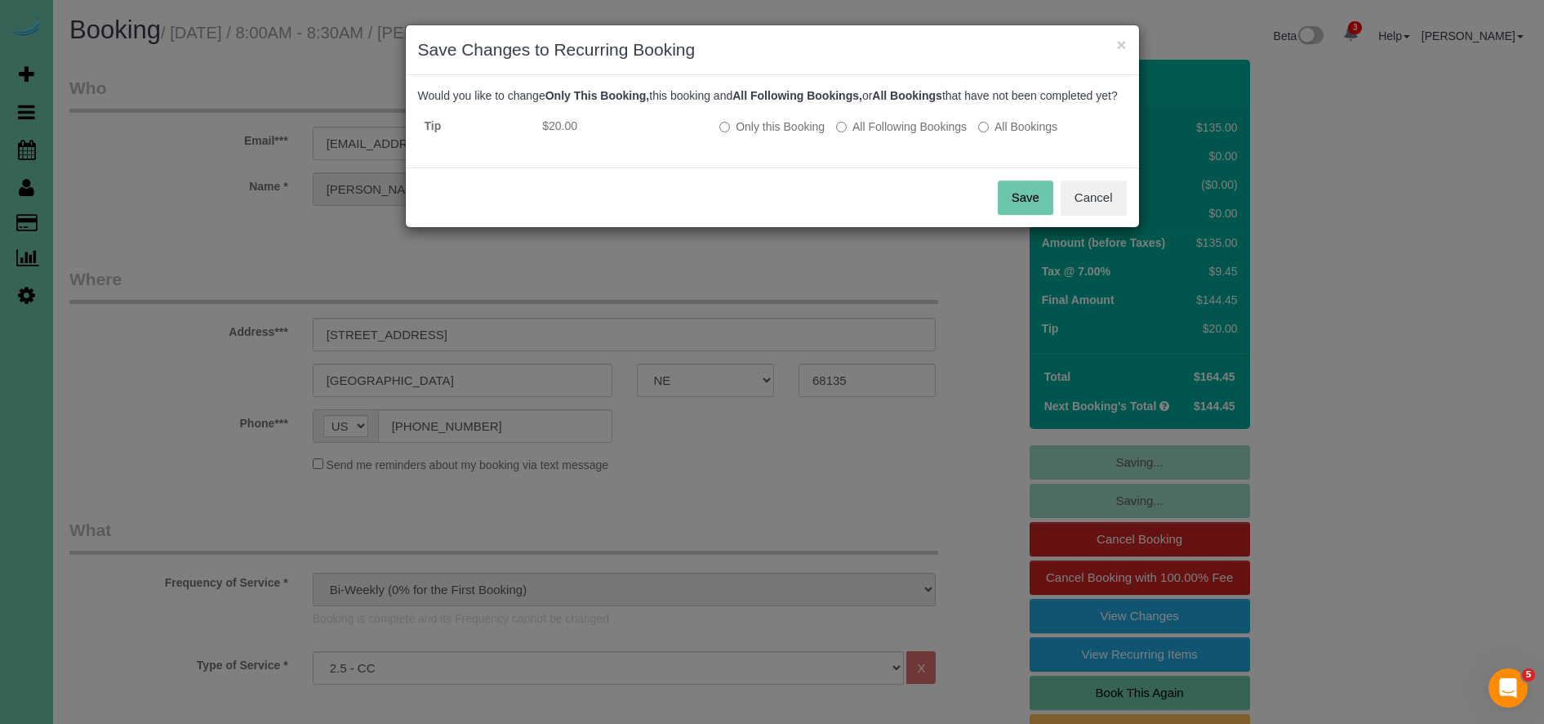
click at [996, 200] on div "Save Cancel" at bounding box center [772, 197] width 733 height 60
click at [1024, 209] on button "Save" at bounding box center [1026, 198] width 56 height 34
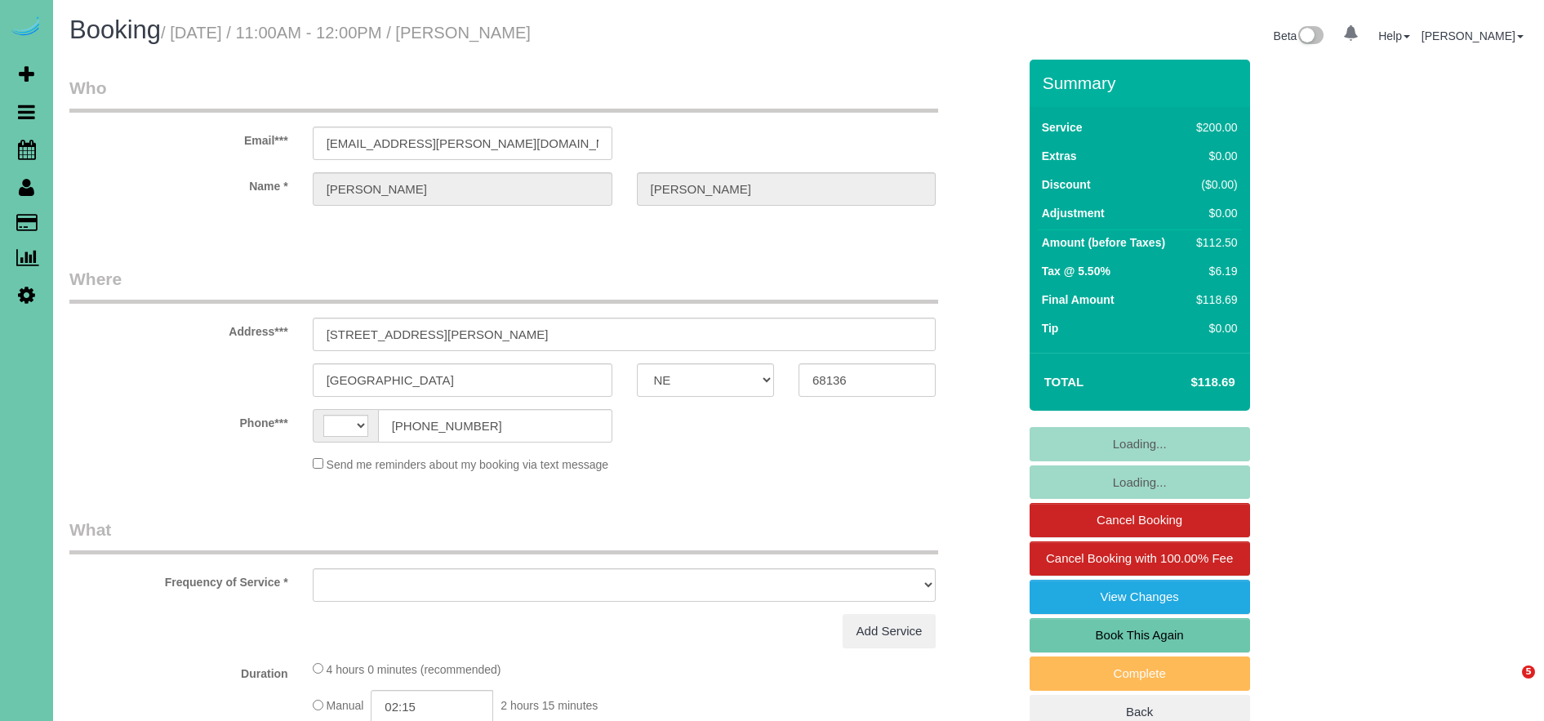
select select "NE"
select select "object:387"
select select "string:[GEOGRAPHIC_DATA]"
select select "object:889"
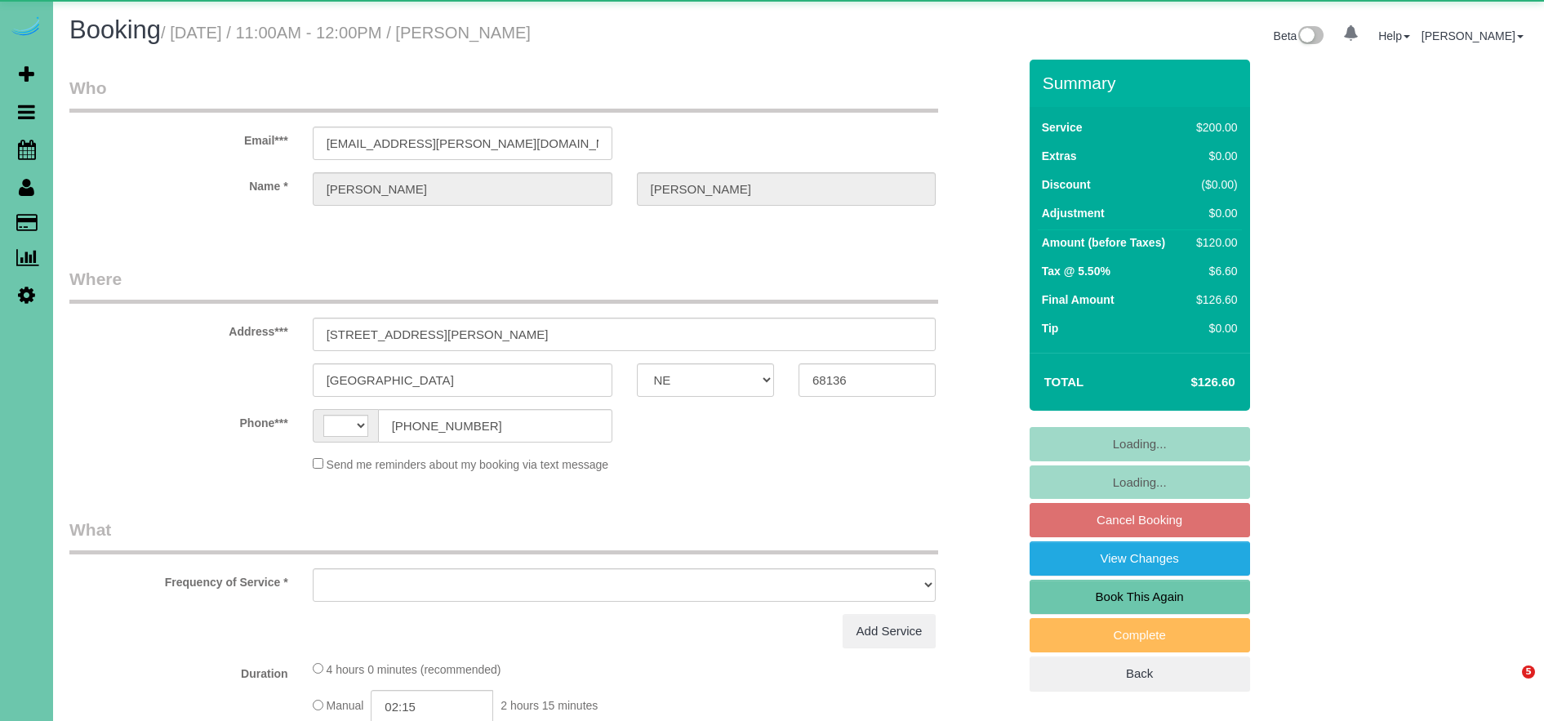
select select "NE"
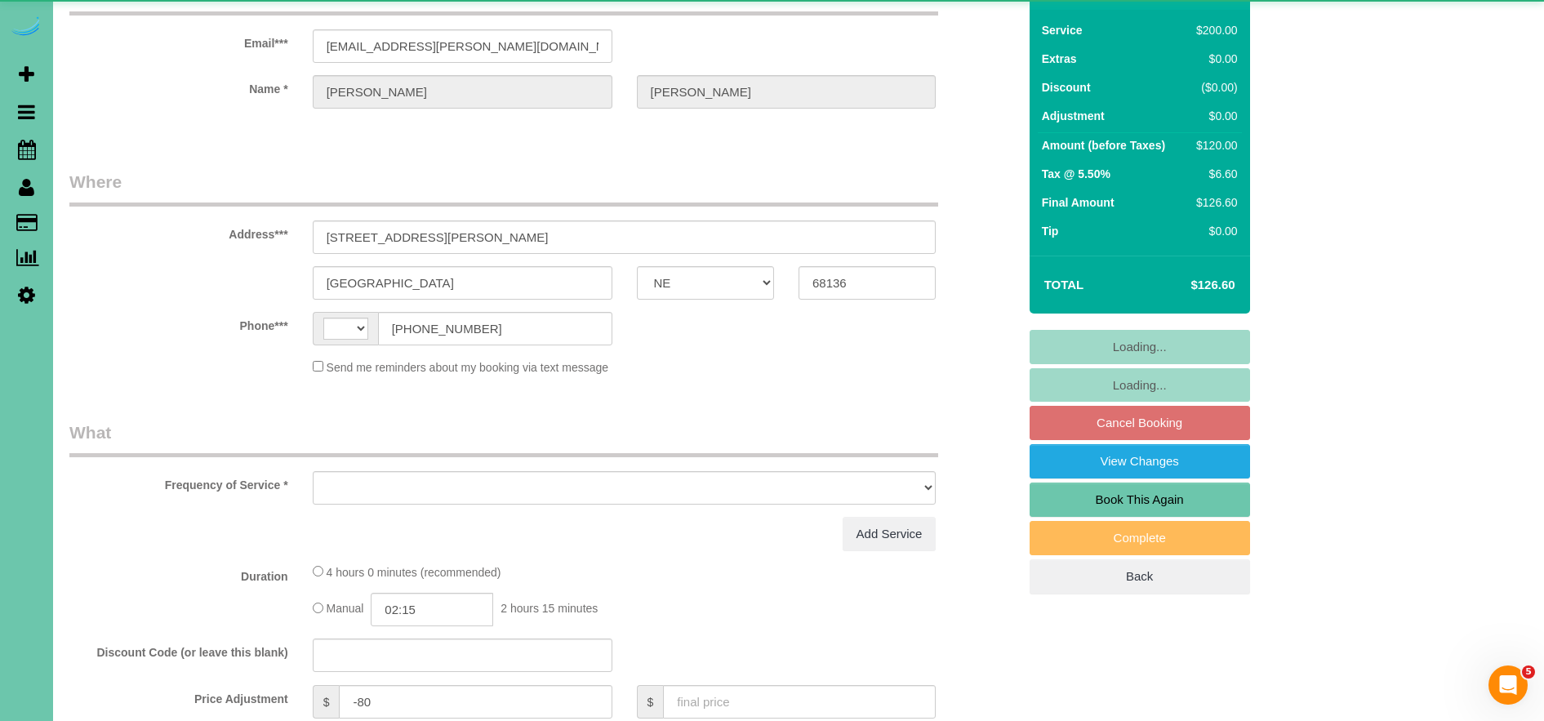
select select "string:[GEOGRAPHIC_DATA]"
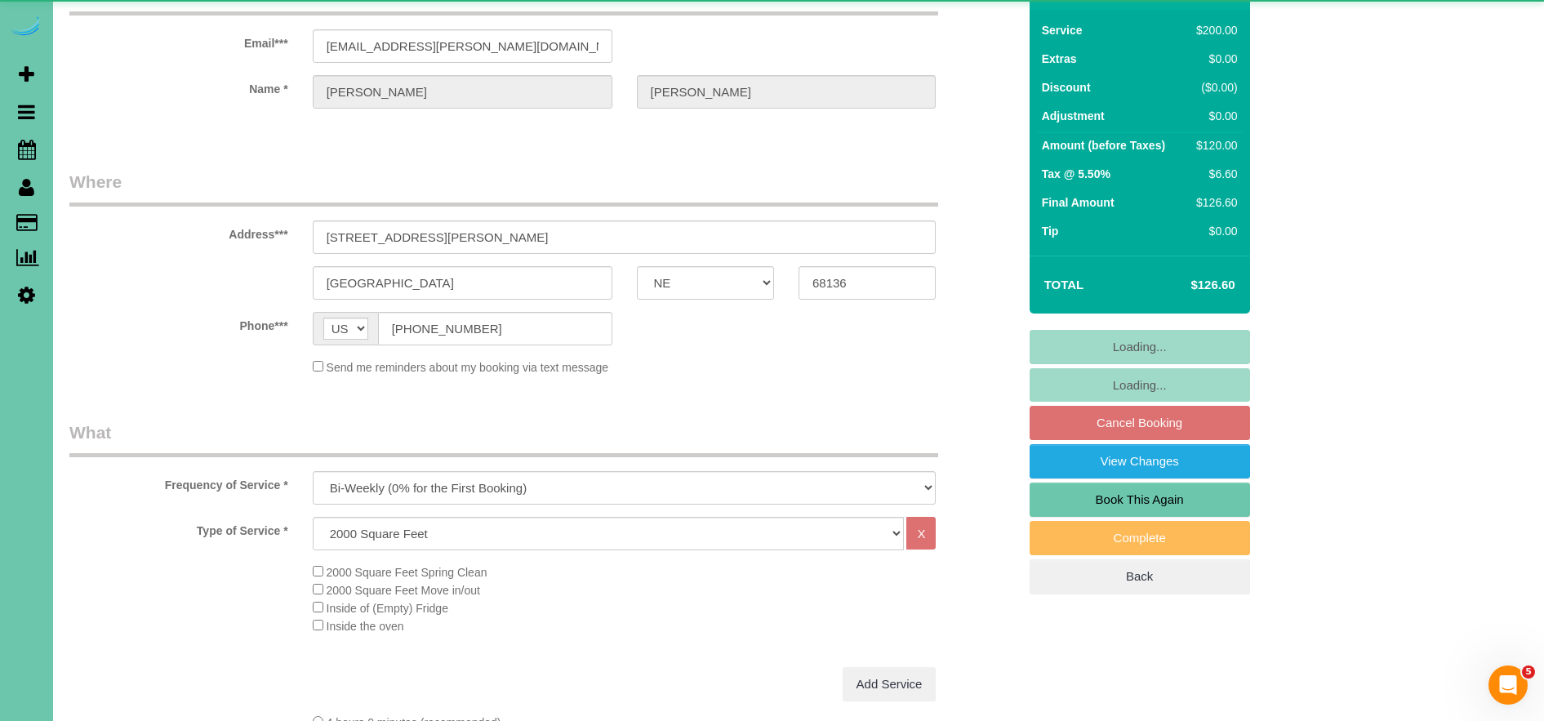
select select "object:717"
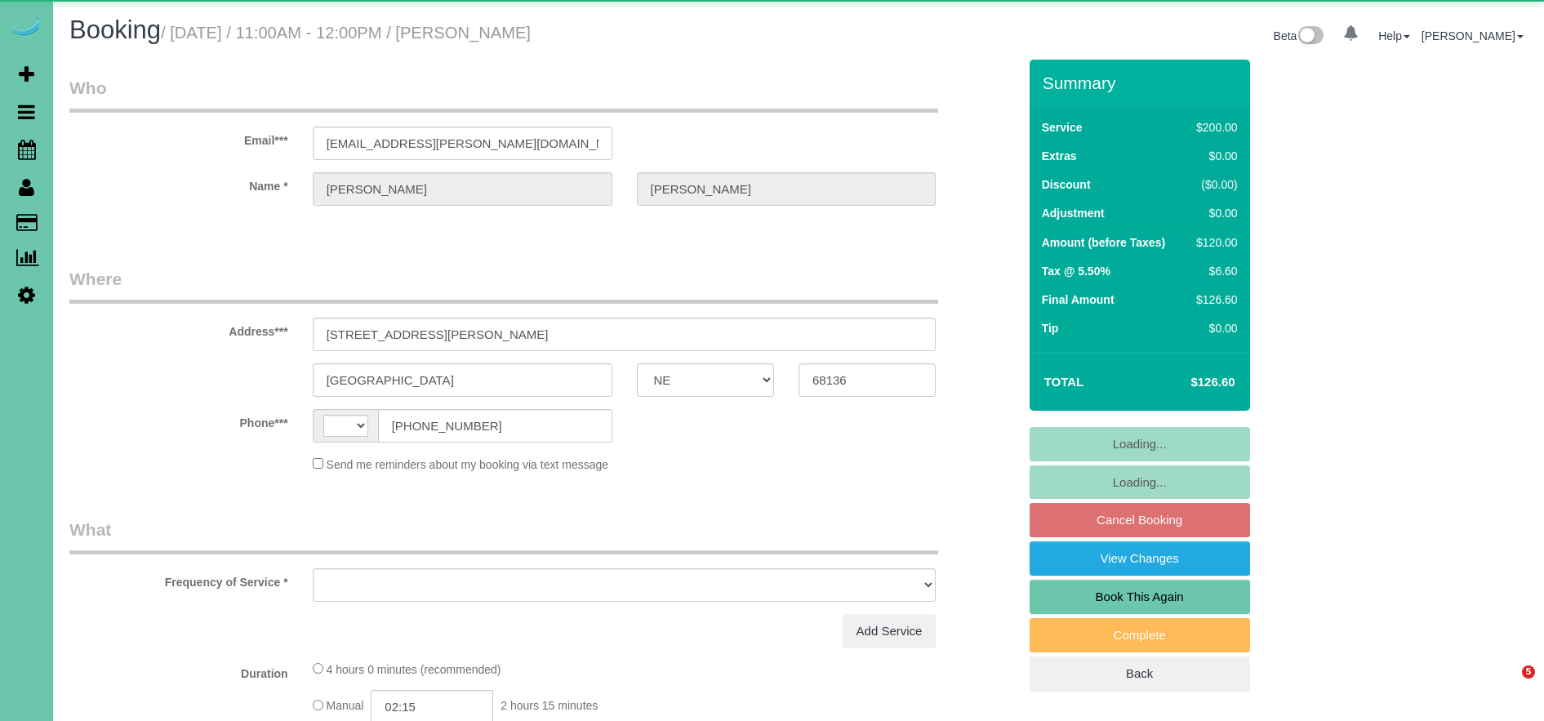
select select "NE"
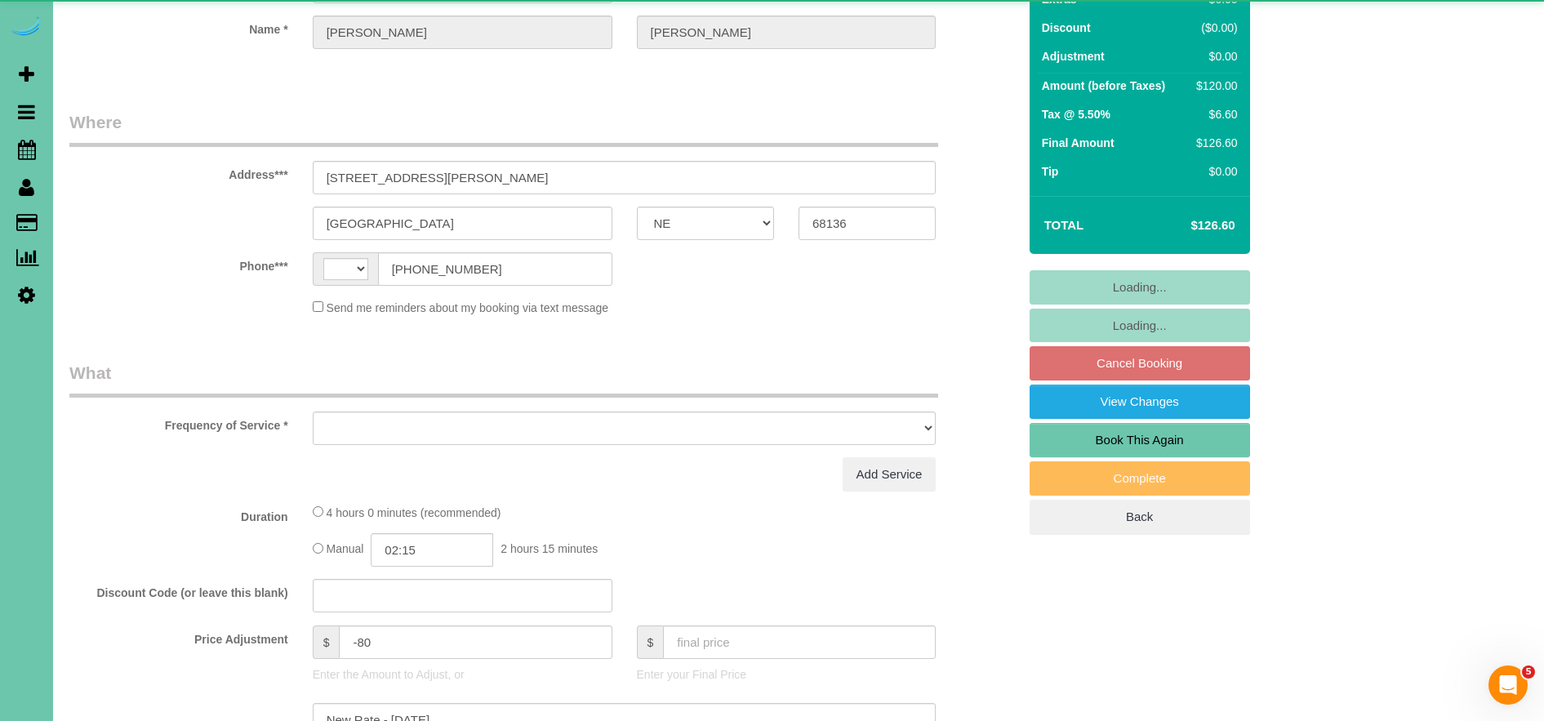
select select "object:620"
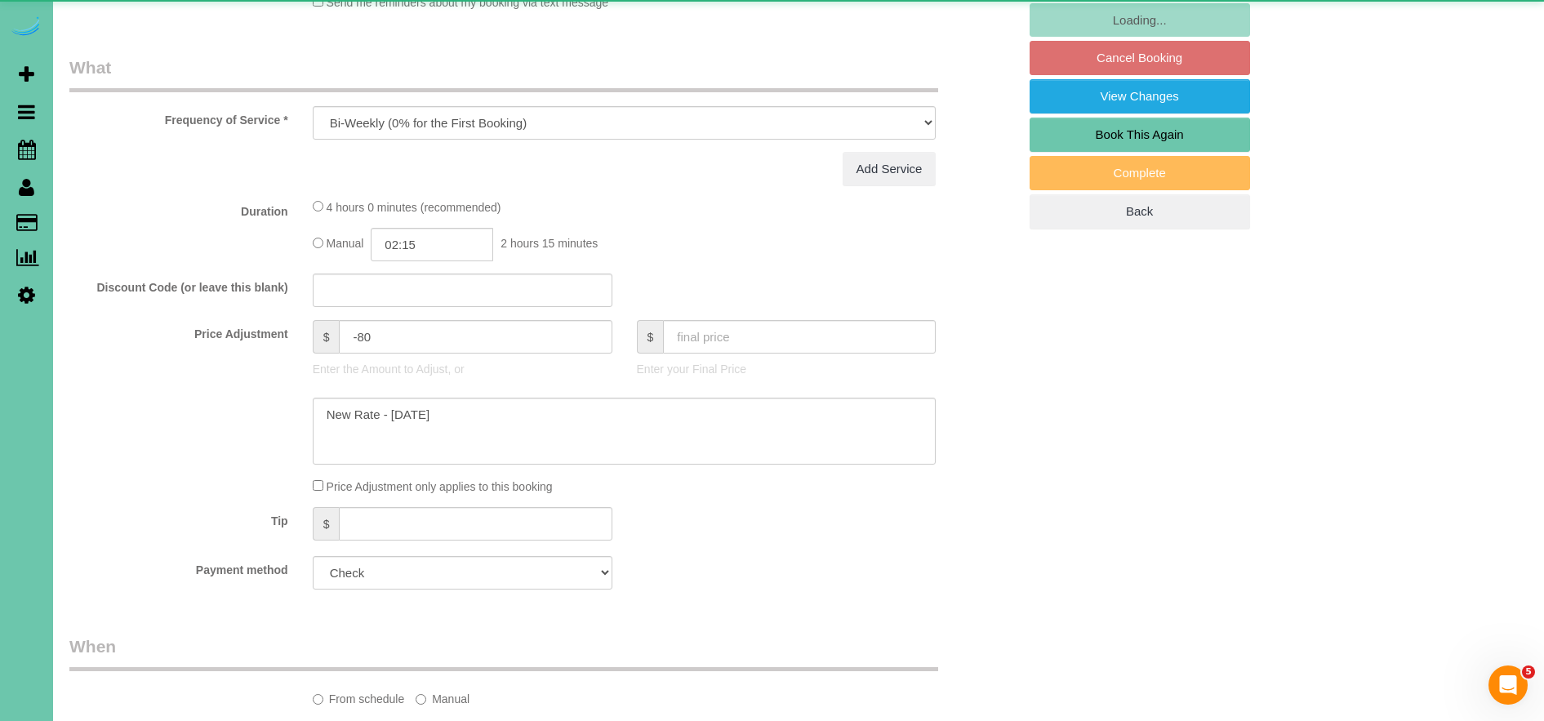
select select "string:[GEOGRAPHIC_DATA]"
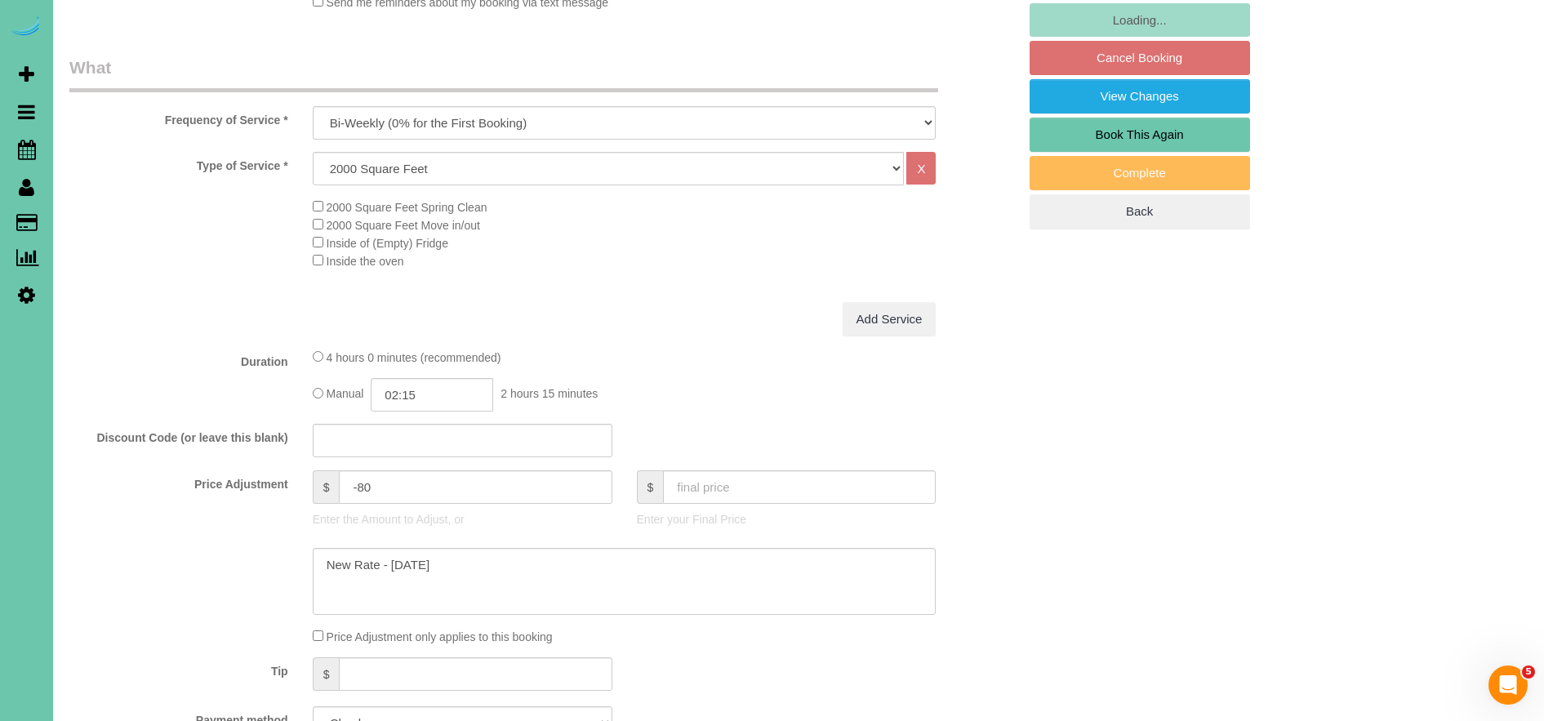
select select "object:914"
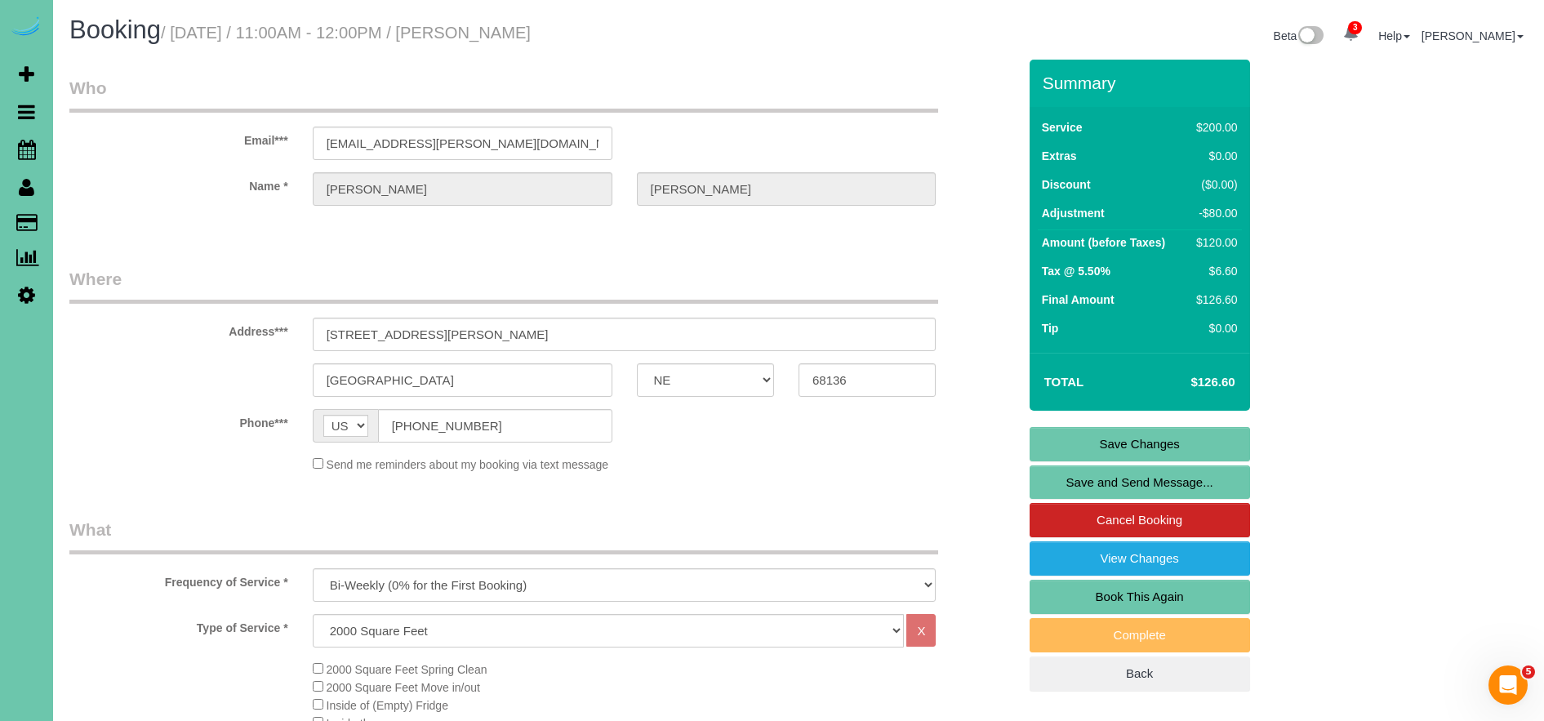
click at [1178, 444] on link "Save Changes" at bounding box center [1140, 444] width 221 height 34
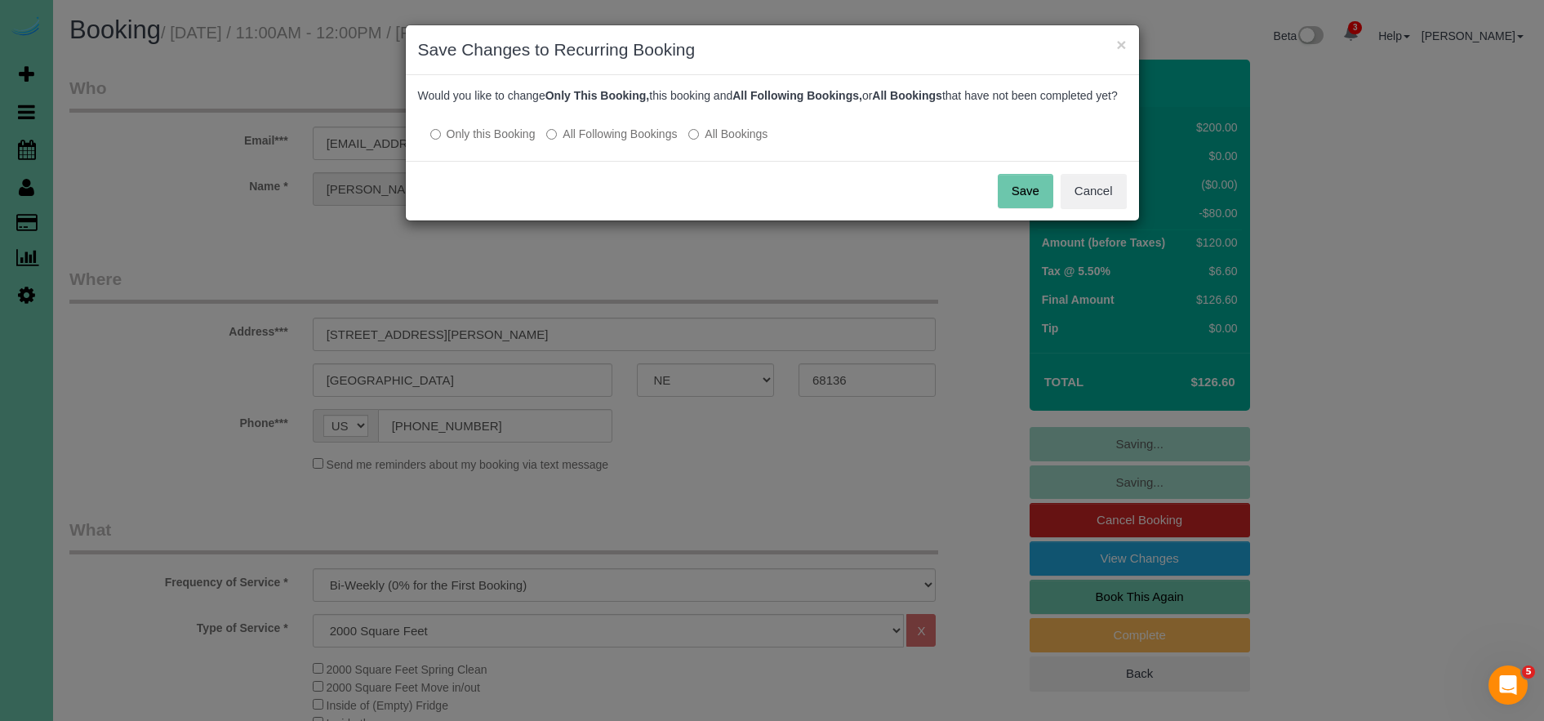
click at [631, 142] on label "All Following Bookings" at bounding box center [611, 134] width 131 height 16
click at [1018, 207] on button "Save" at bounding box center [1026, 191] width 56 height 34
